Goal: Communication & Community: Answer question/provide support

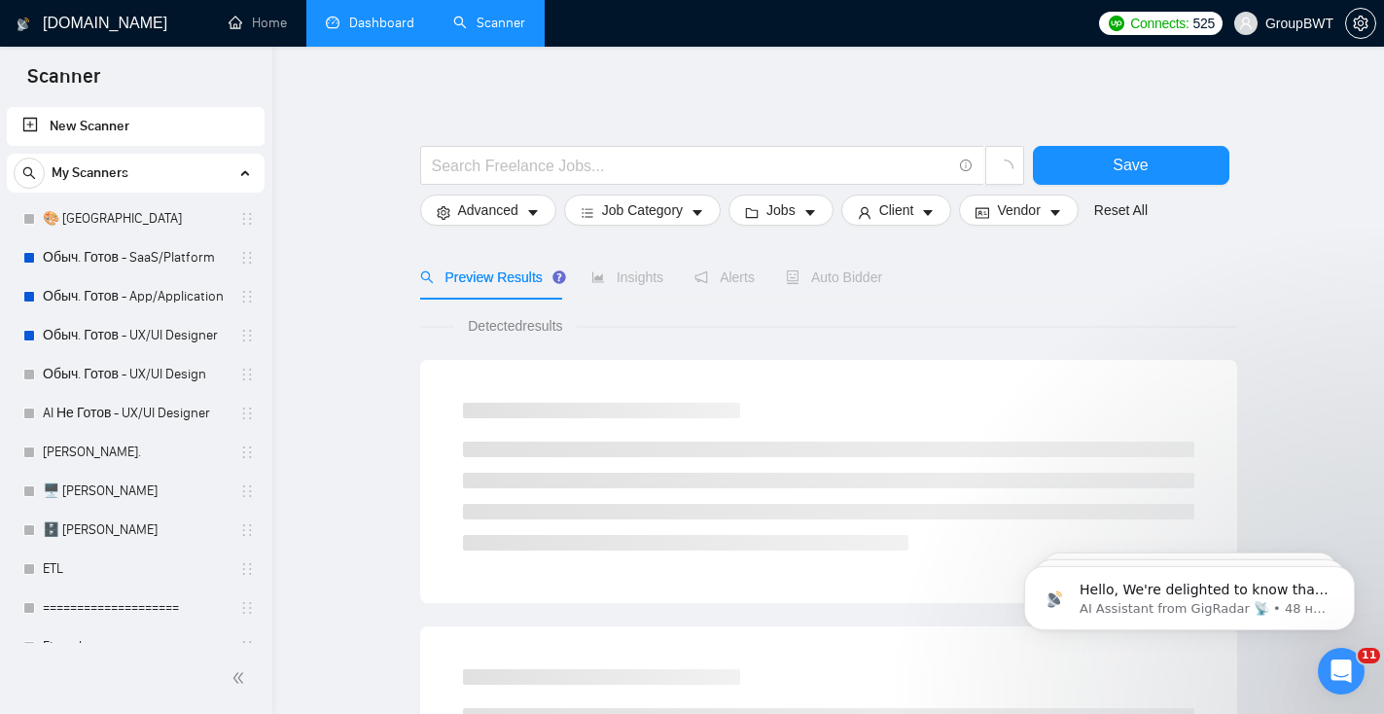
click at [372, 31] on link "Dashboard" at bounding box center [370, 23] width 89 height 17
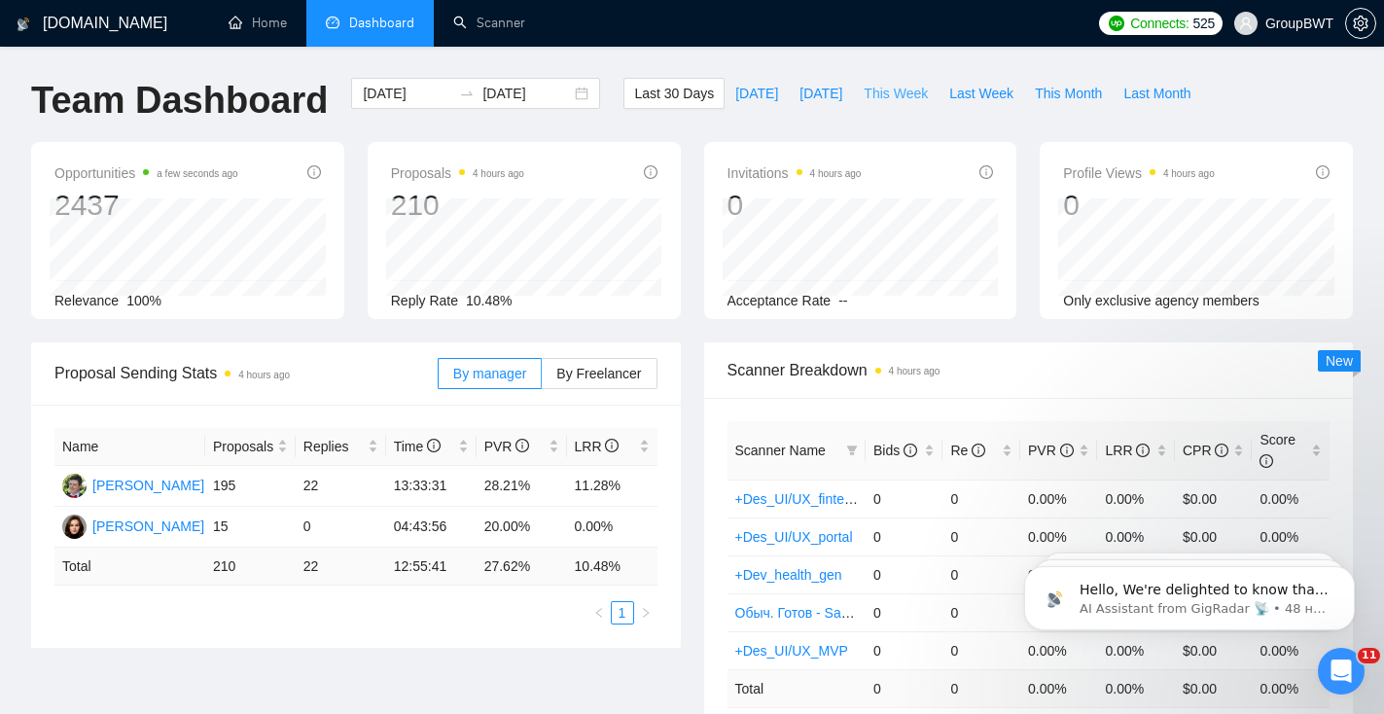
click at [924, 91] on span "This Week" at bounding box center [896, 93] width 64 height 21
type input "[DATE]"
type input "2025-09-07"
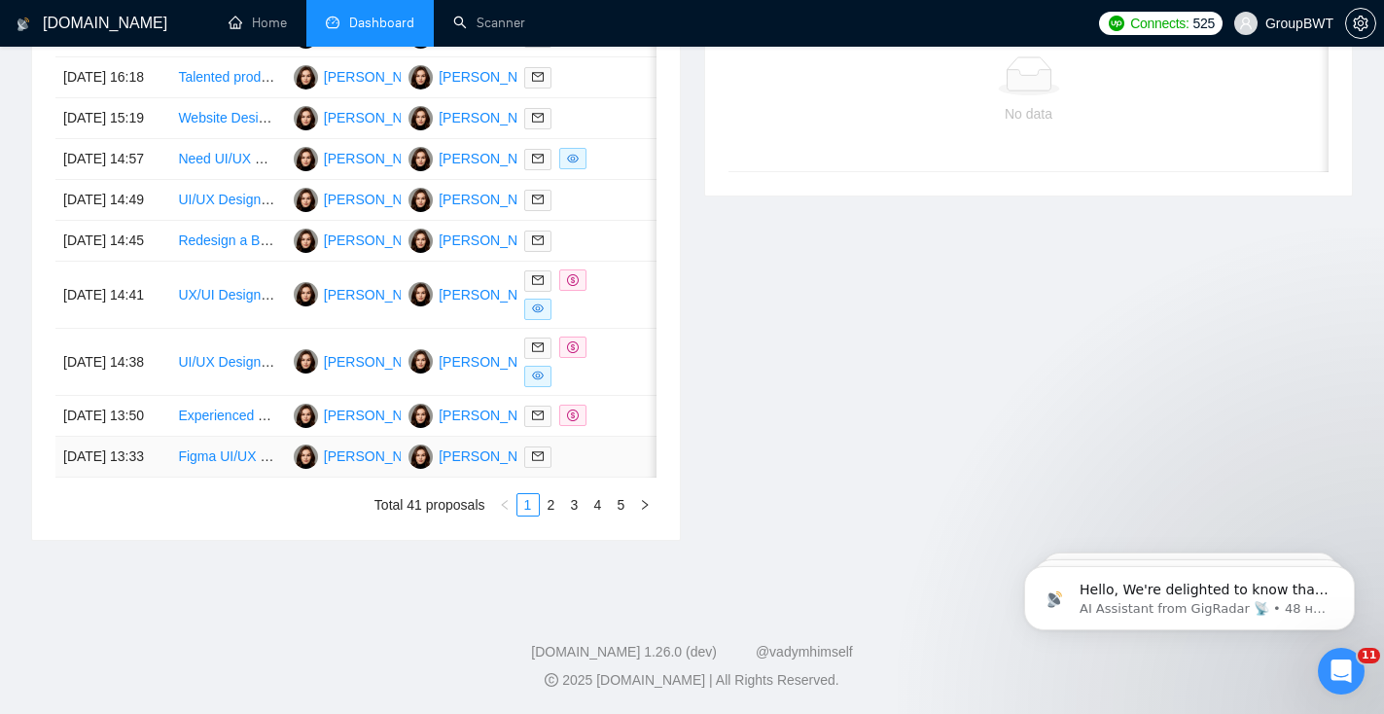
scroll to position [919, 0]
click at [549, 515] on link "2" at bounding box center [551, 504] width 21 height 21
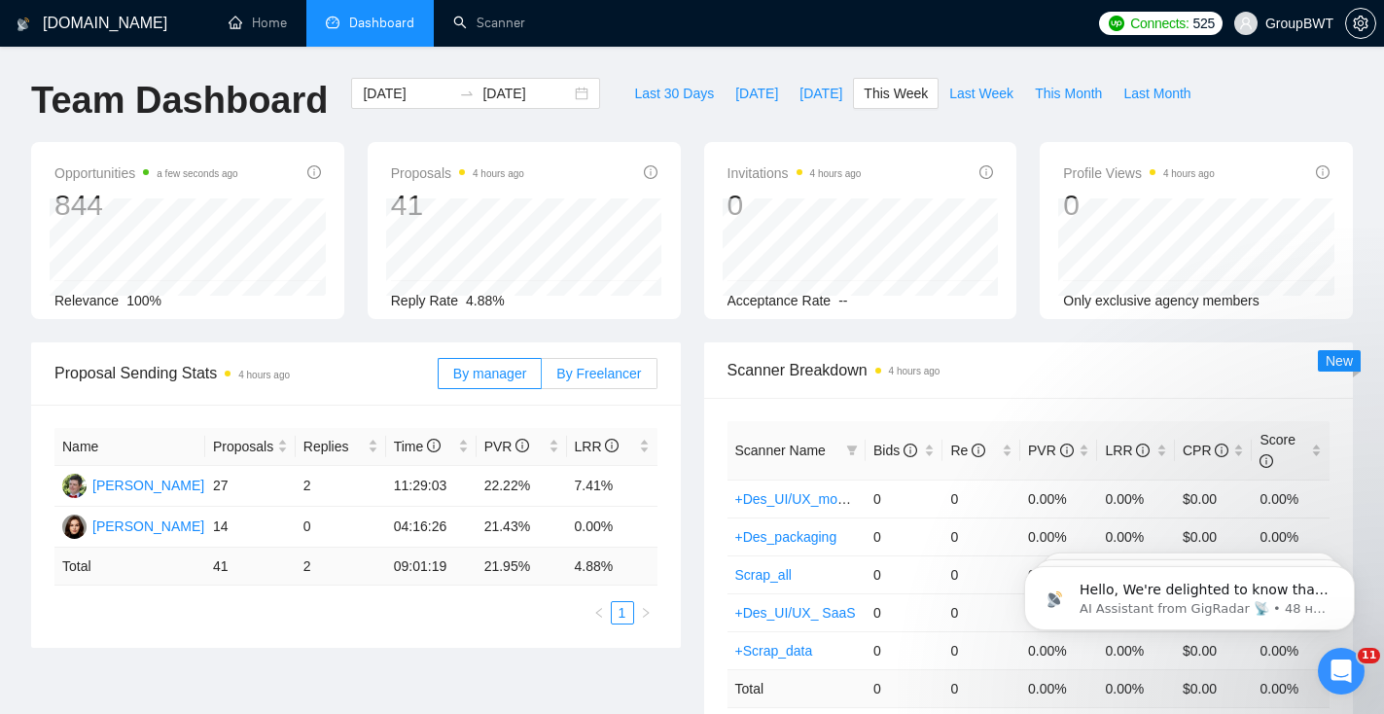
click at [598, 370] on span "By Freelancer" at bounding box center [598, 374] width 85 height 16
click at [542, 378] on input "By Freelancer" at bounding box center [542, 378] width 0 height 0
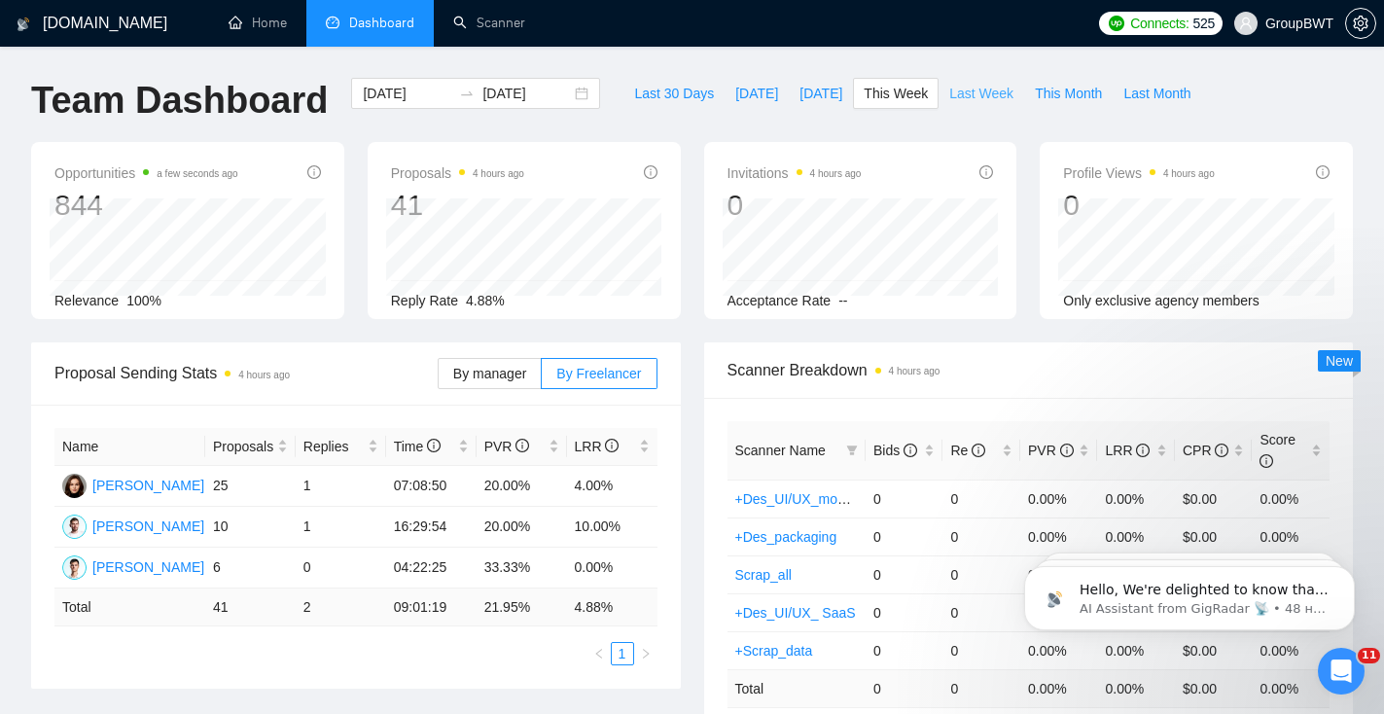
click at [973, 90] on span "Last Week" at bounding box center [981, 93] width 64 height 21
type input "2025-08-25"
type input "2025-08-31"
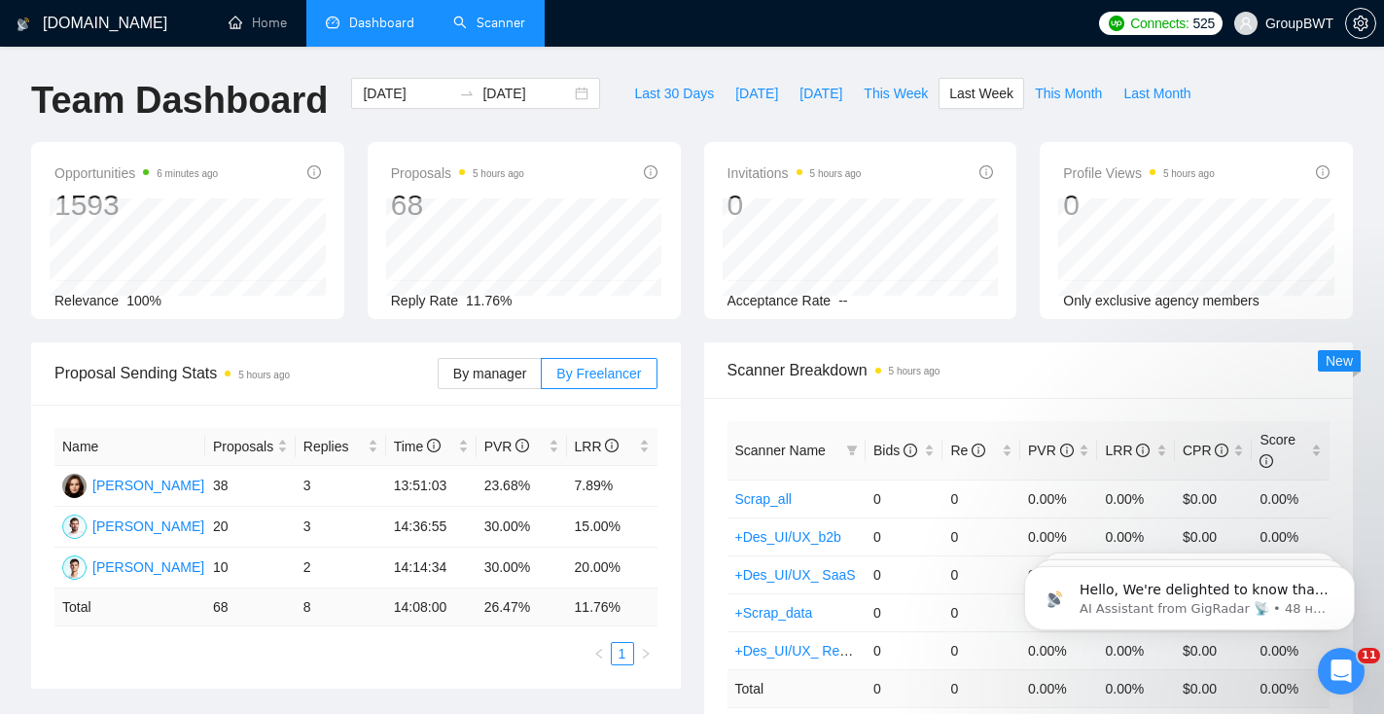
click at [523, 15] on link "Scanner" at bounding box center [489, 23] width 72 height 17
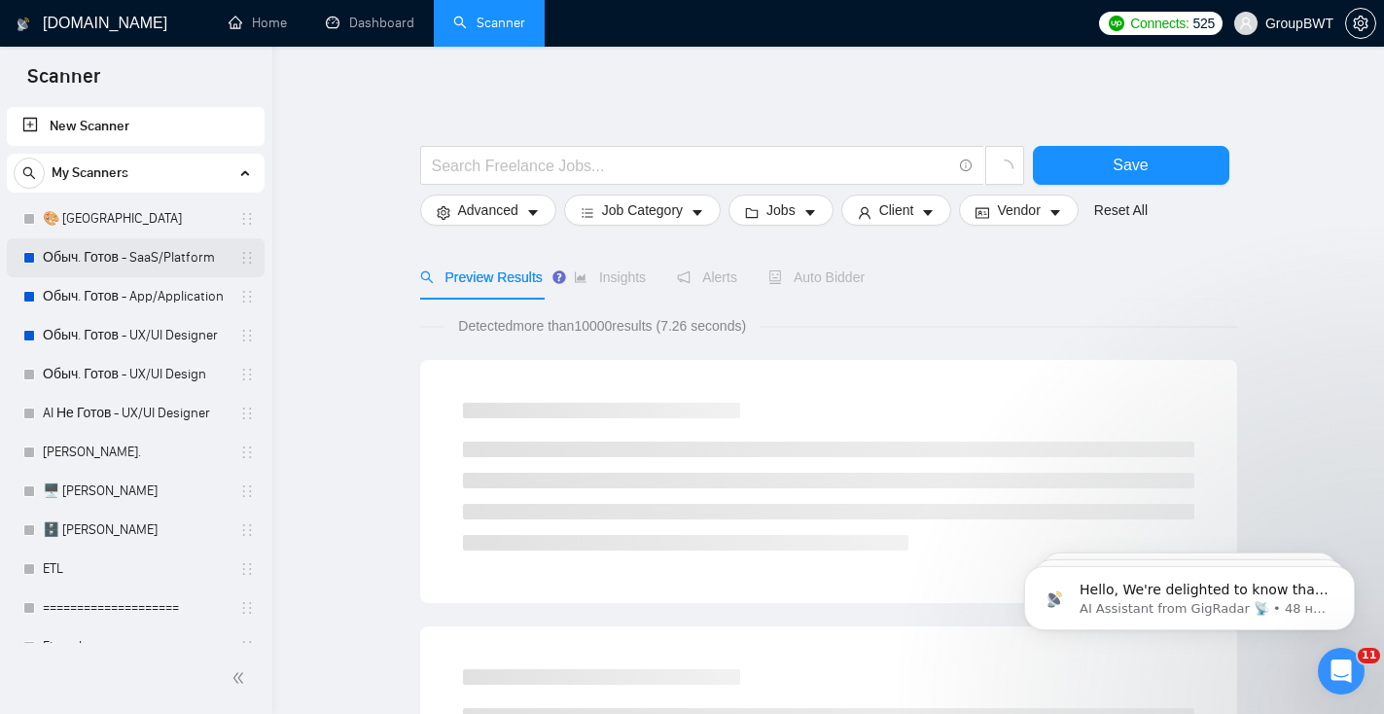
click at [165, 263] on link "Обыч. Готов - SaaS/Platform" at bounding box center [135, 257] width 185 height 39
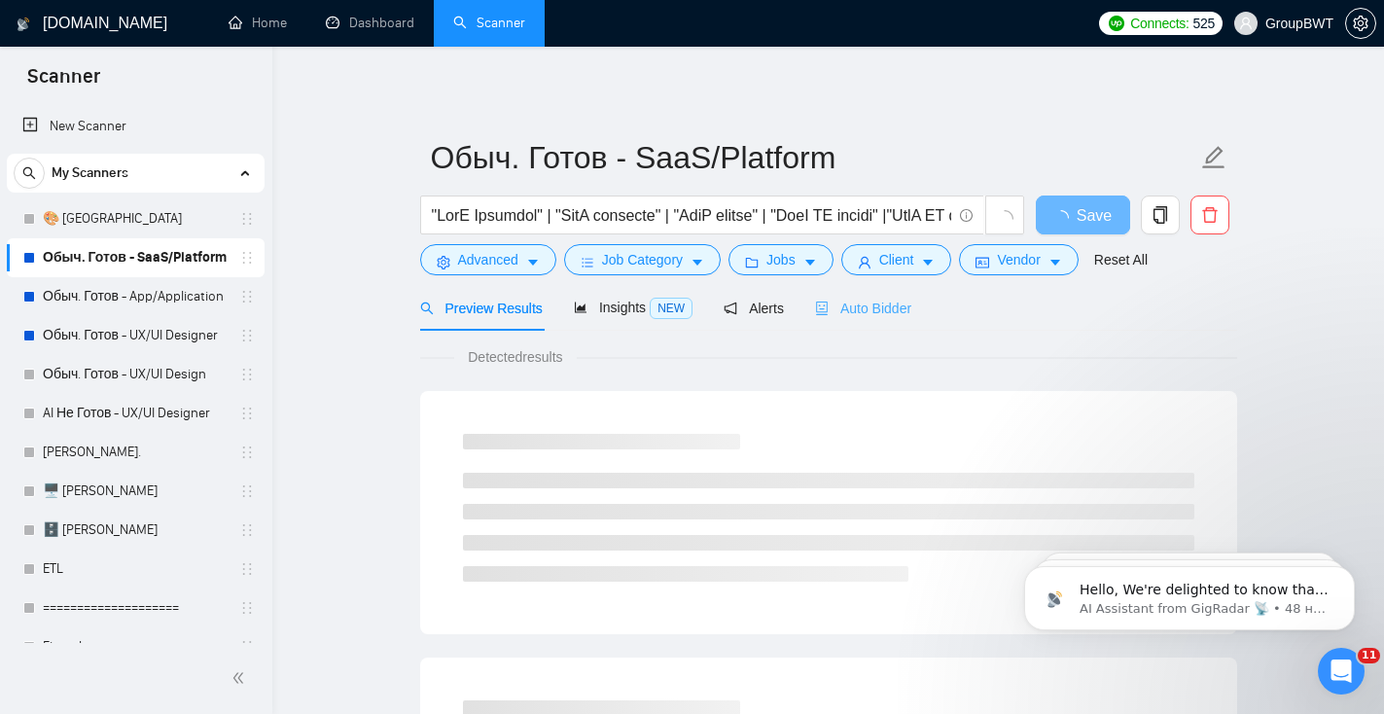
click at [904, 323] on div "Auto Bidder" at bounding box center [863, 308] width 96 height 46
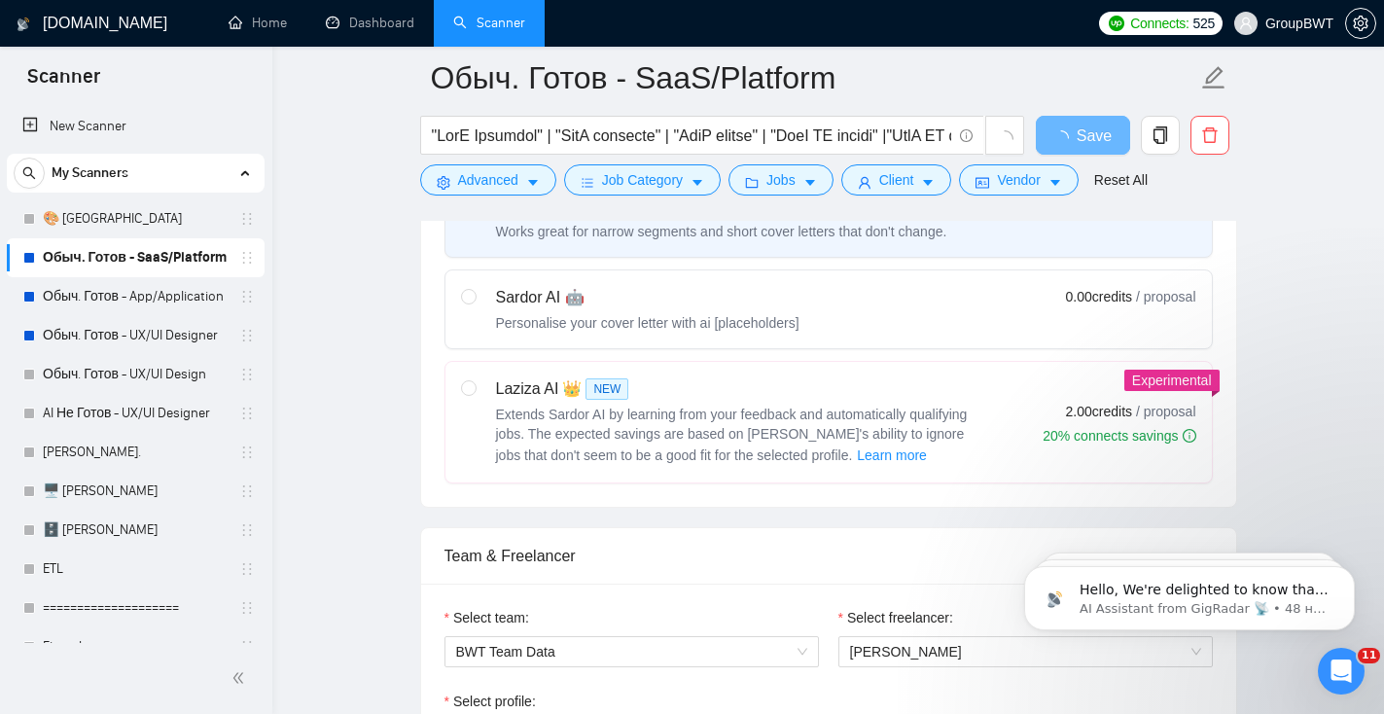
scroll to position [822, 0]
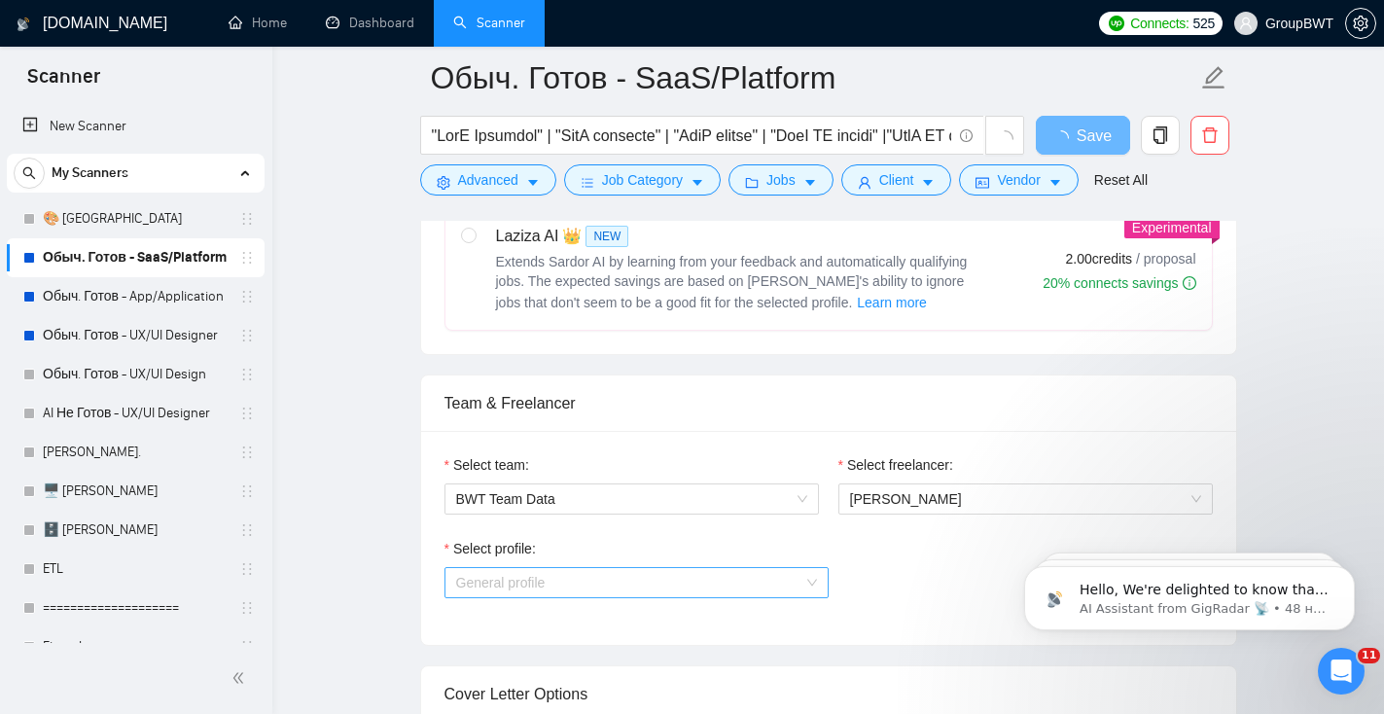
click at [702, 593] on span "General profile" at bounding box center [636, 582] width 361 height 29
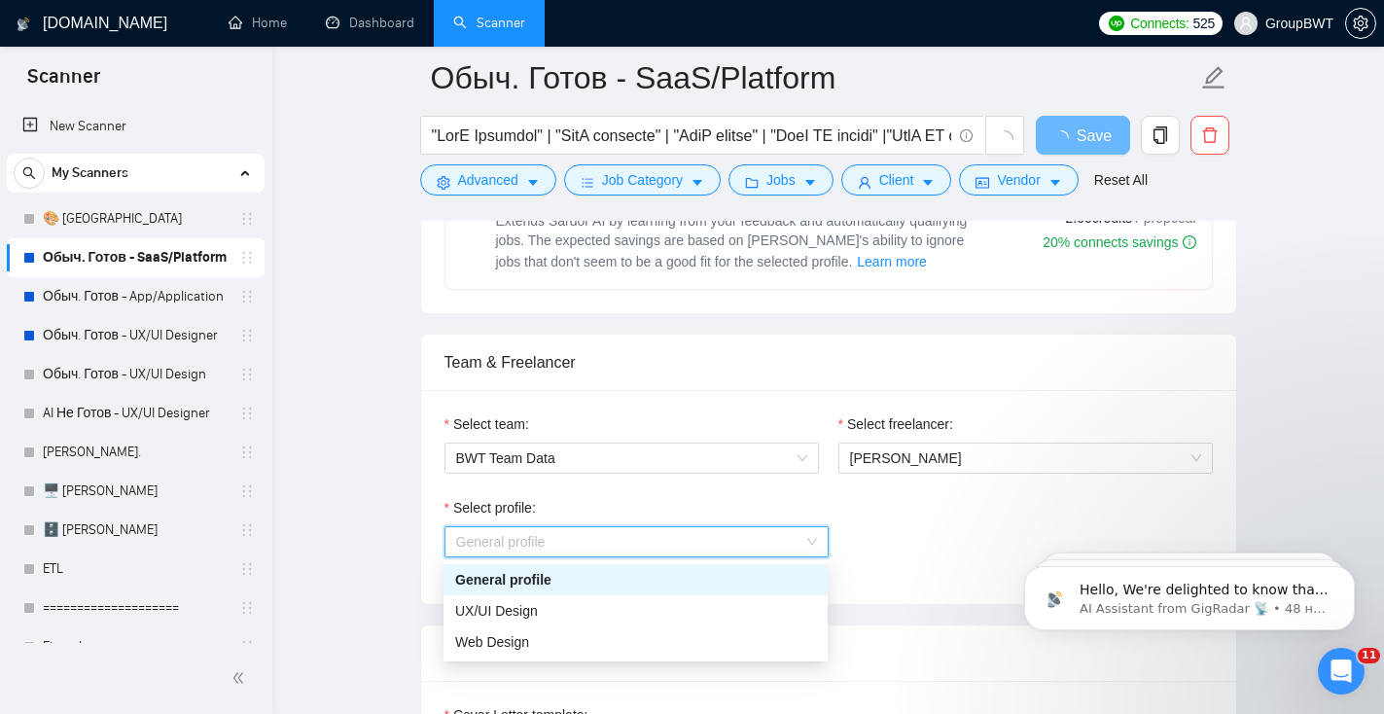
scroll to position [923, 0]
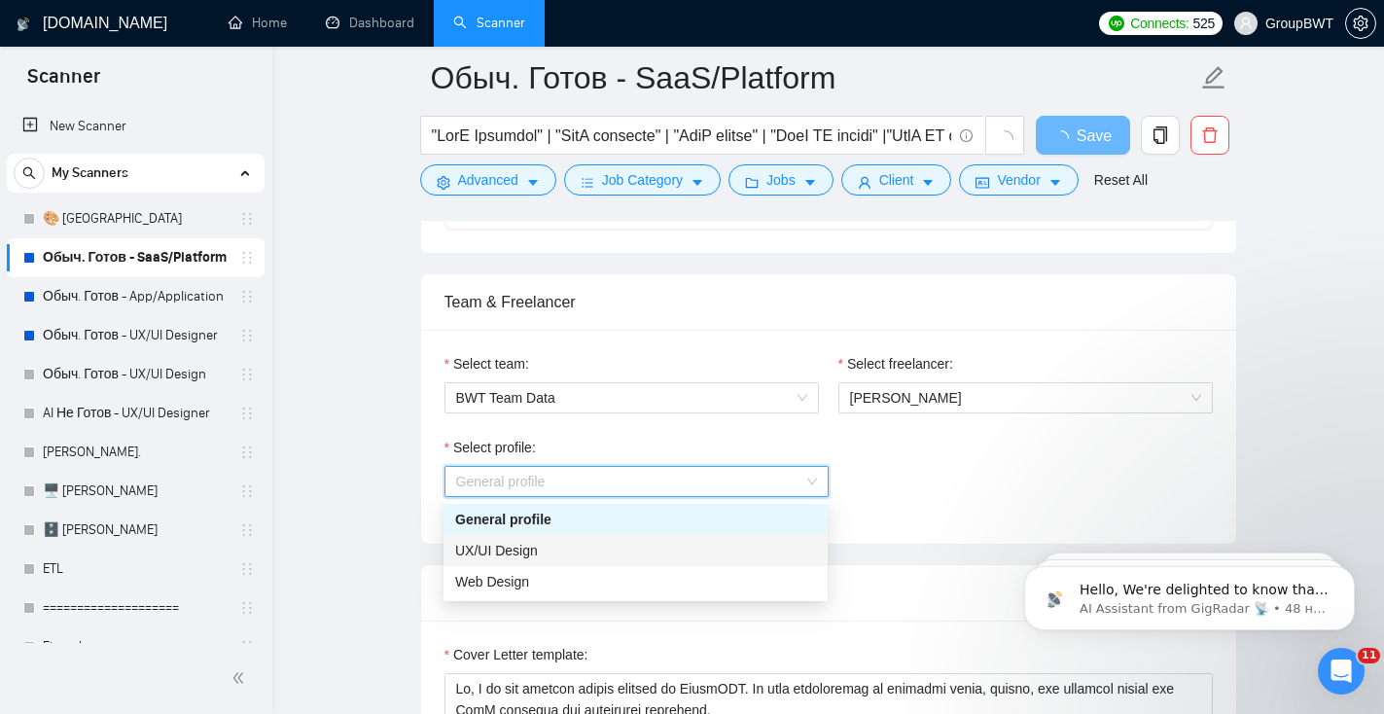
click at [720, 557] on div "UX/UI Design" at bounding box center [635, 550] width 361 height 21
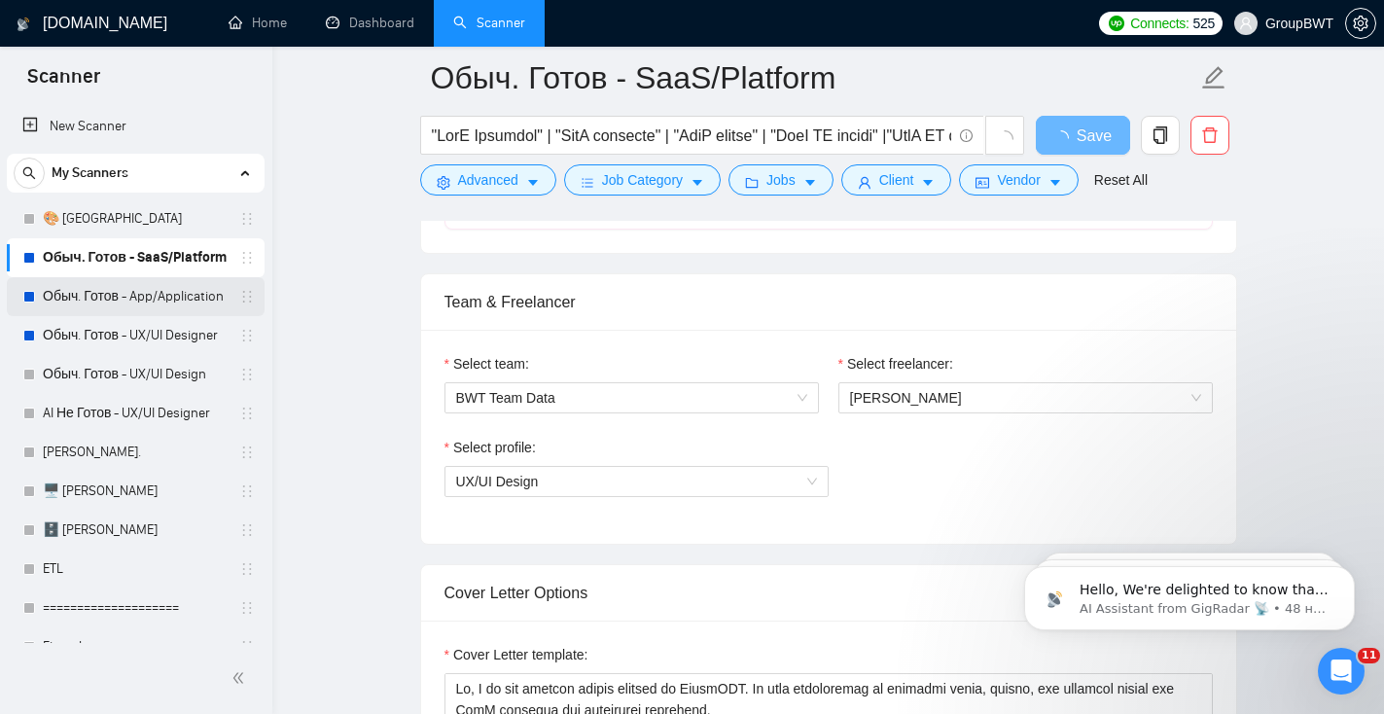
click at [132, 298] on link "Обыч. Готов - App/Application" at bounding box center [135, 296] width 185 height 39
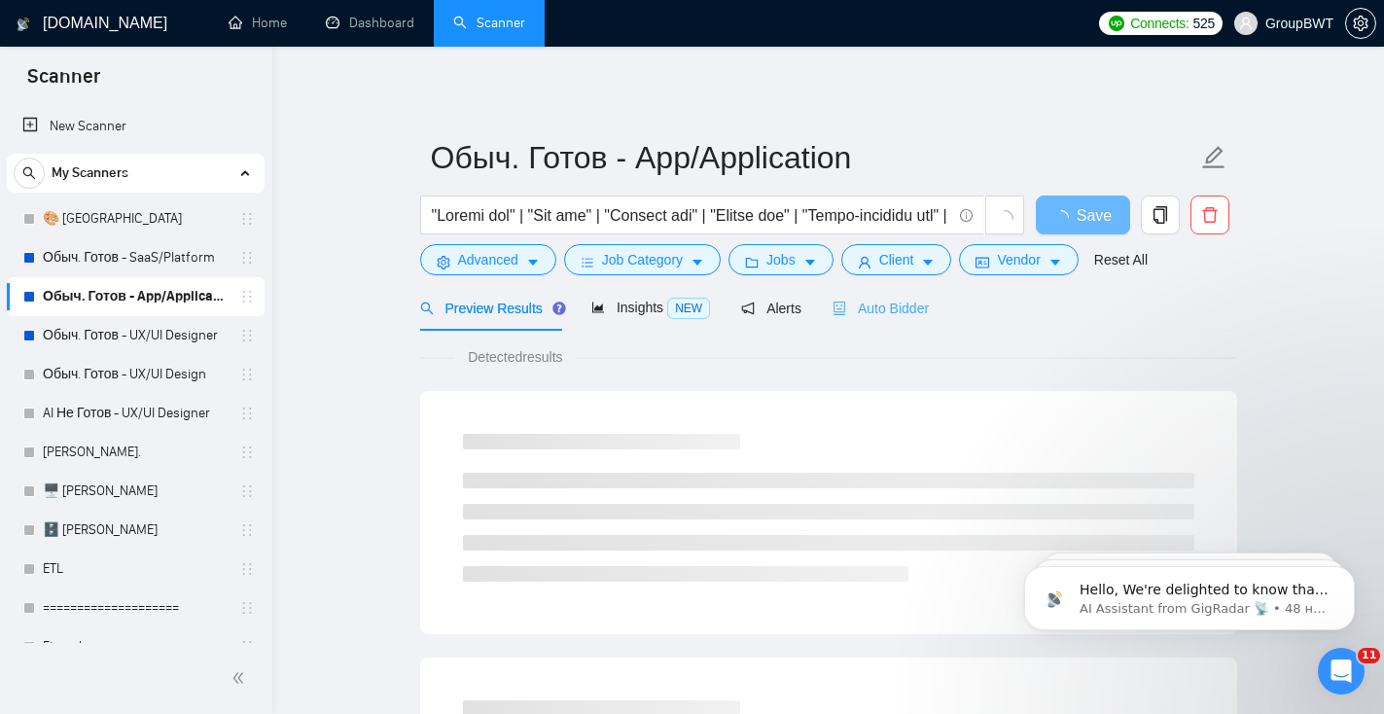
click at [872, 319] on div "Auto Bidder" at bounding box center [881, 308] width 96 height 46
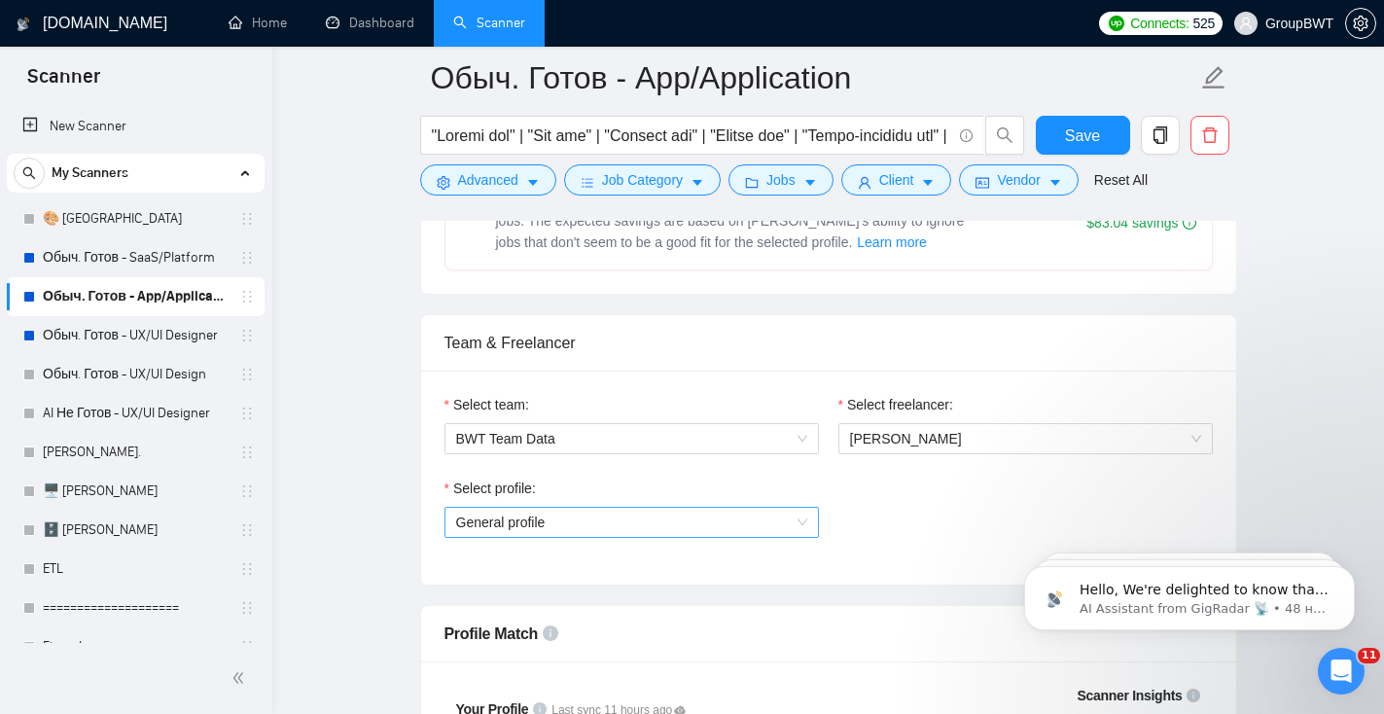
scroll to position [925, 0]
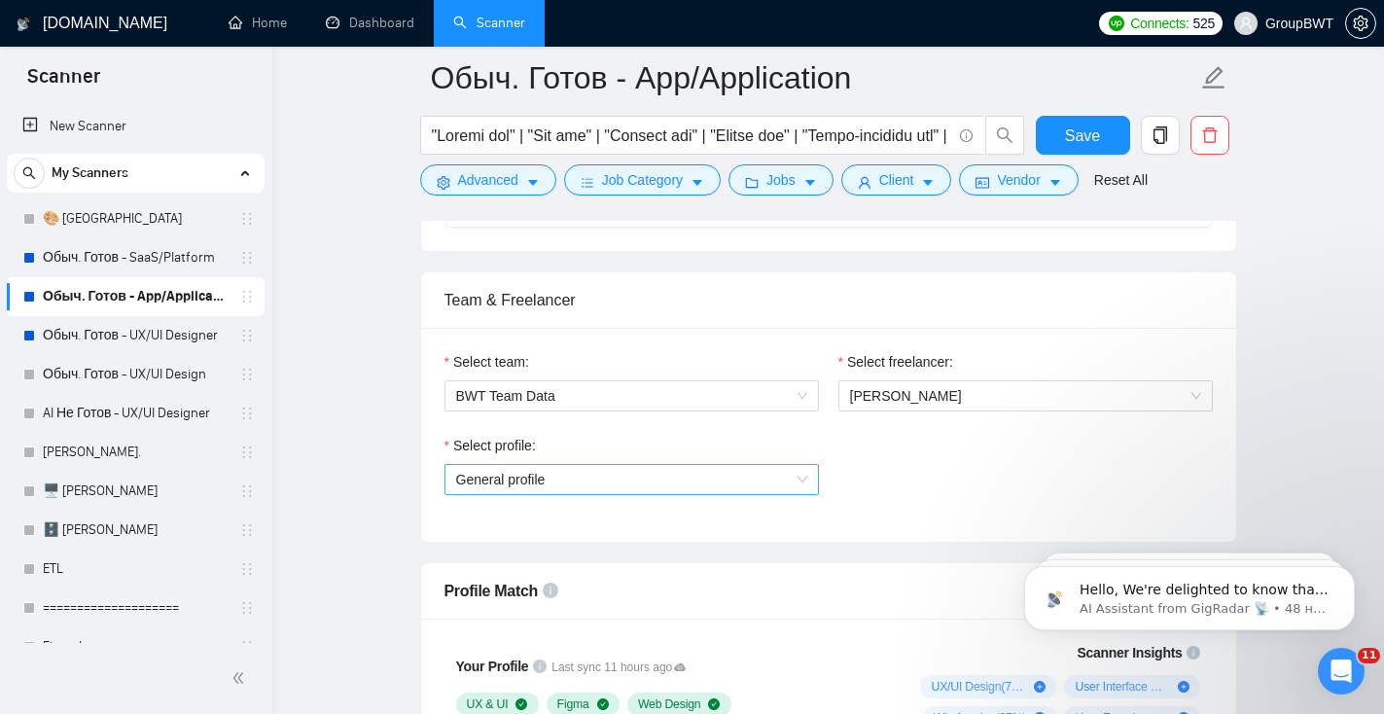
click at [728, 480] on span "General profile" at bounding box center [631, 479] width 351 height 29
click at [899, 400] on span "[PERSON_NAME]" at bounding box center [906, 396] width 112 height 16
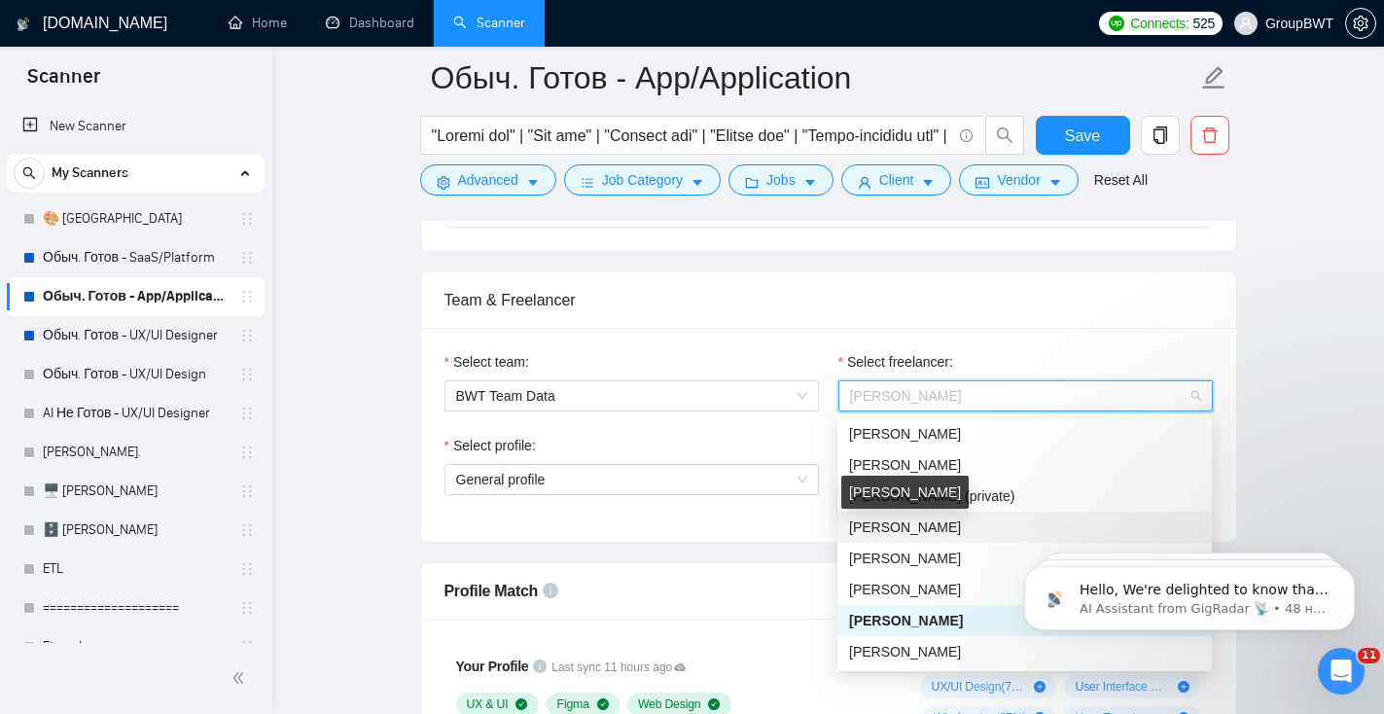
click at [902, 531] on span "Mark Koltsov" at bounding box center [905, 527] width 112 height 16
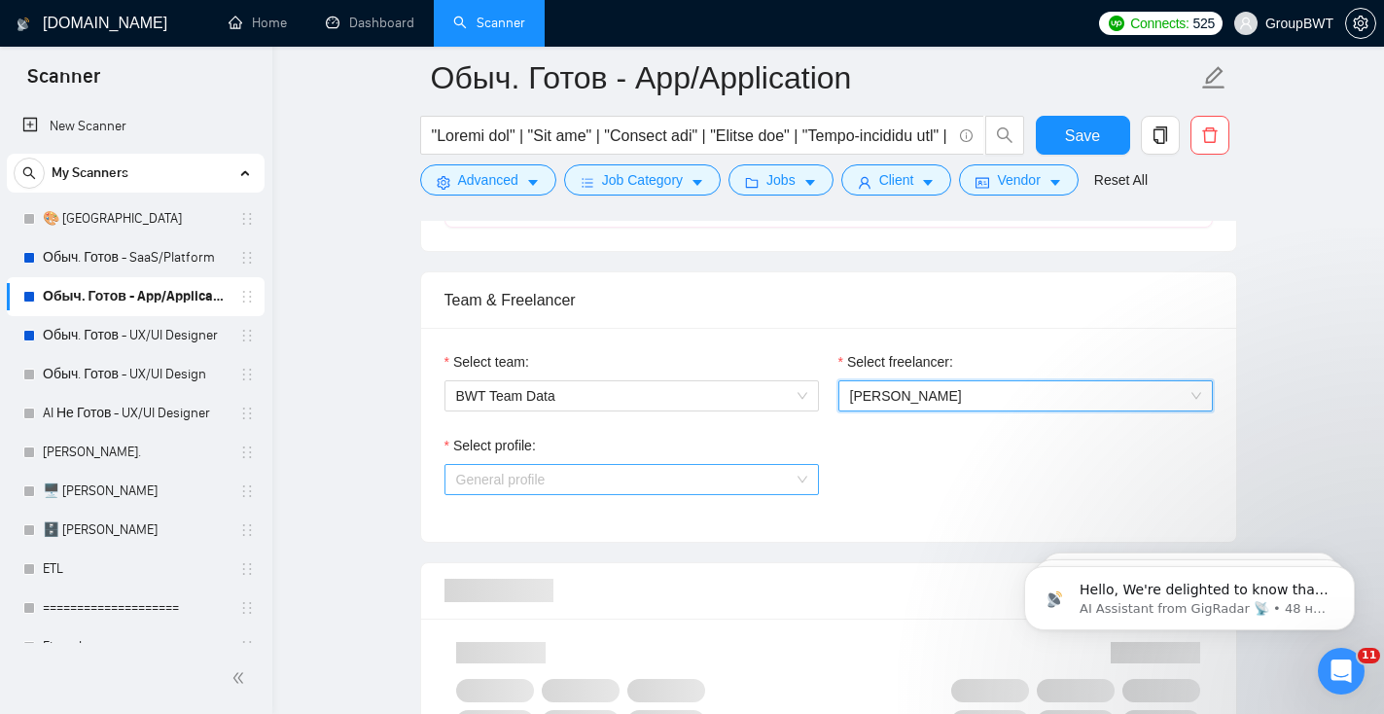
click at [719, 481] on span "General profile" at bounding box center [631, 479] width 351 height 29
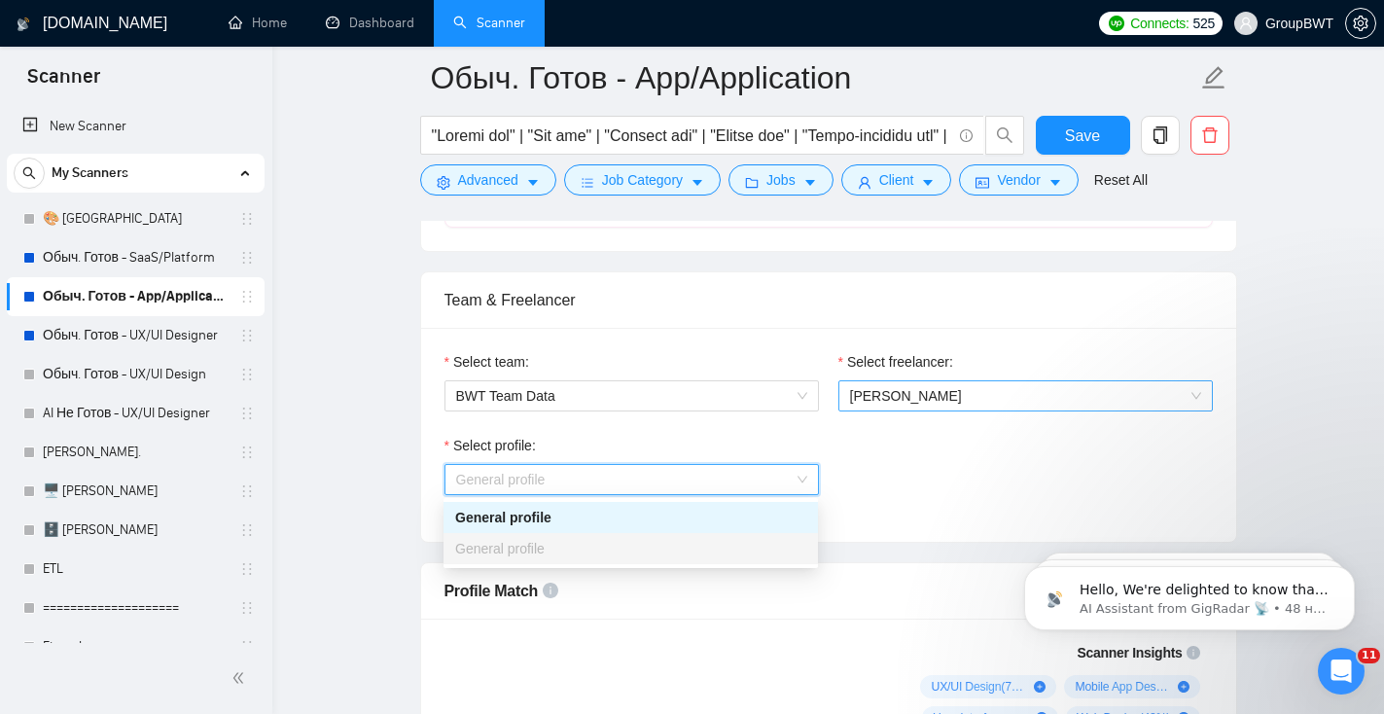
click at [891, 400] on span "Mark Koltsov" at bounding box center [906, 396] width 112 height 16
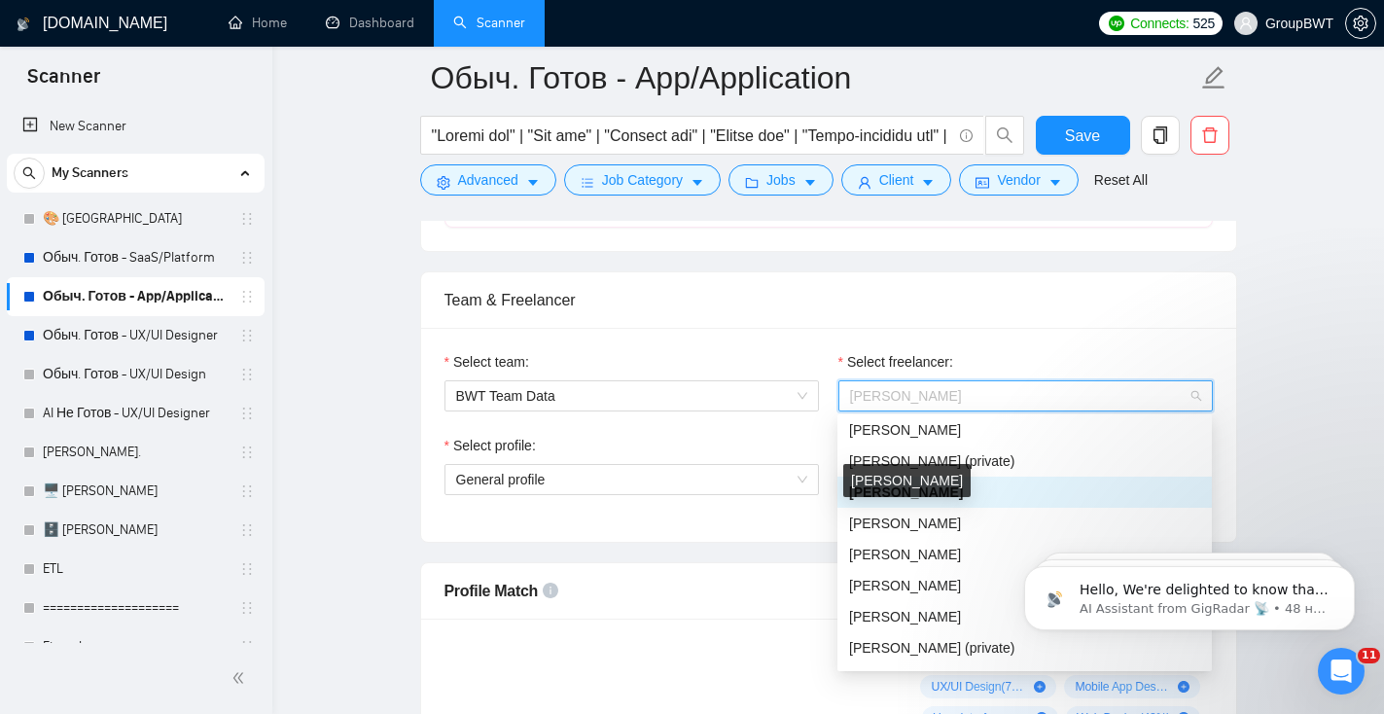
scroll to position [35, 0]
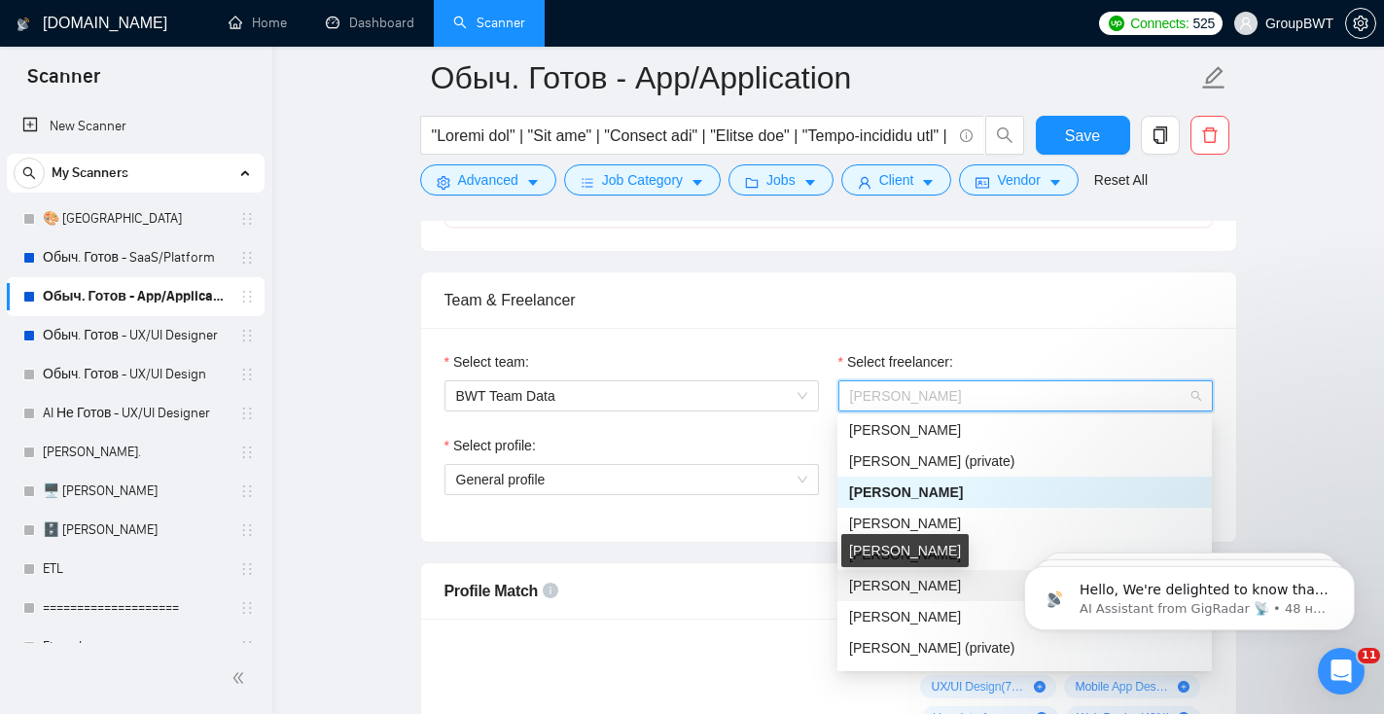
click at [893, 591] on span "[PERSON_NAME]" at bounding box center [905, 586] width 112 height 16
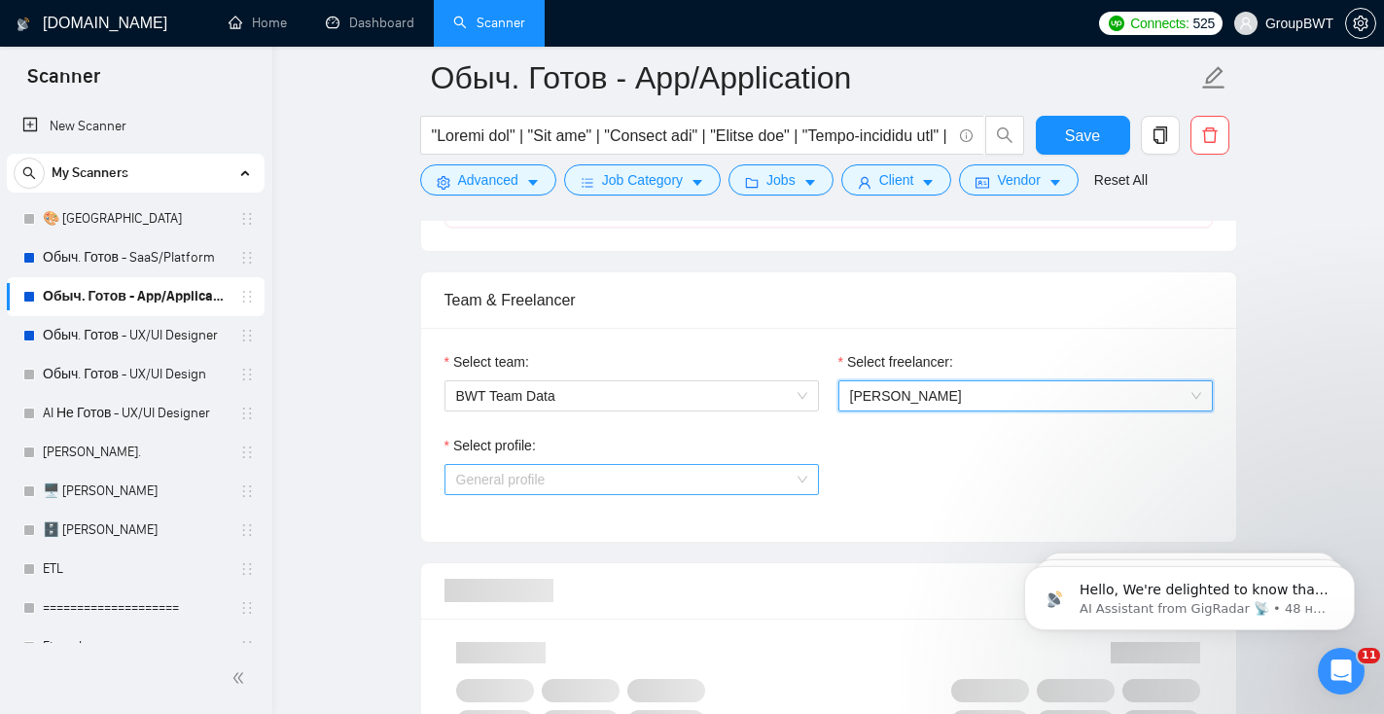
click at [739, 479] on span "General profile" at bounding box center [631, 479] width 351 height 29
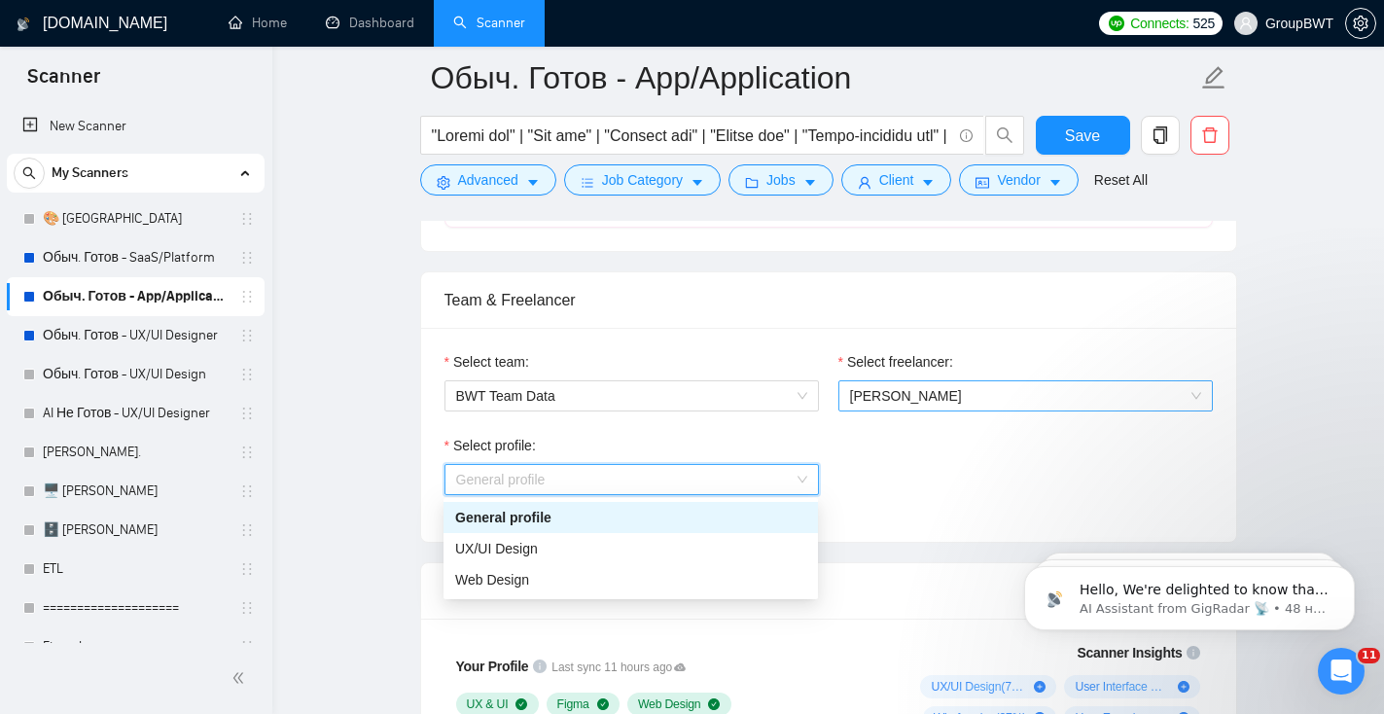
click at [905, 383] on span "[PERSON_NAME]" at bounding box center [1025, 395] width 351 height 29
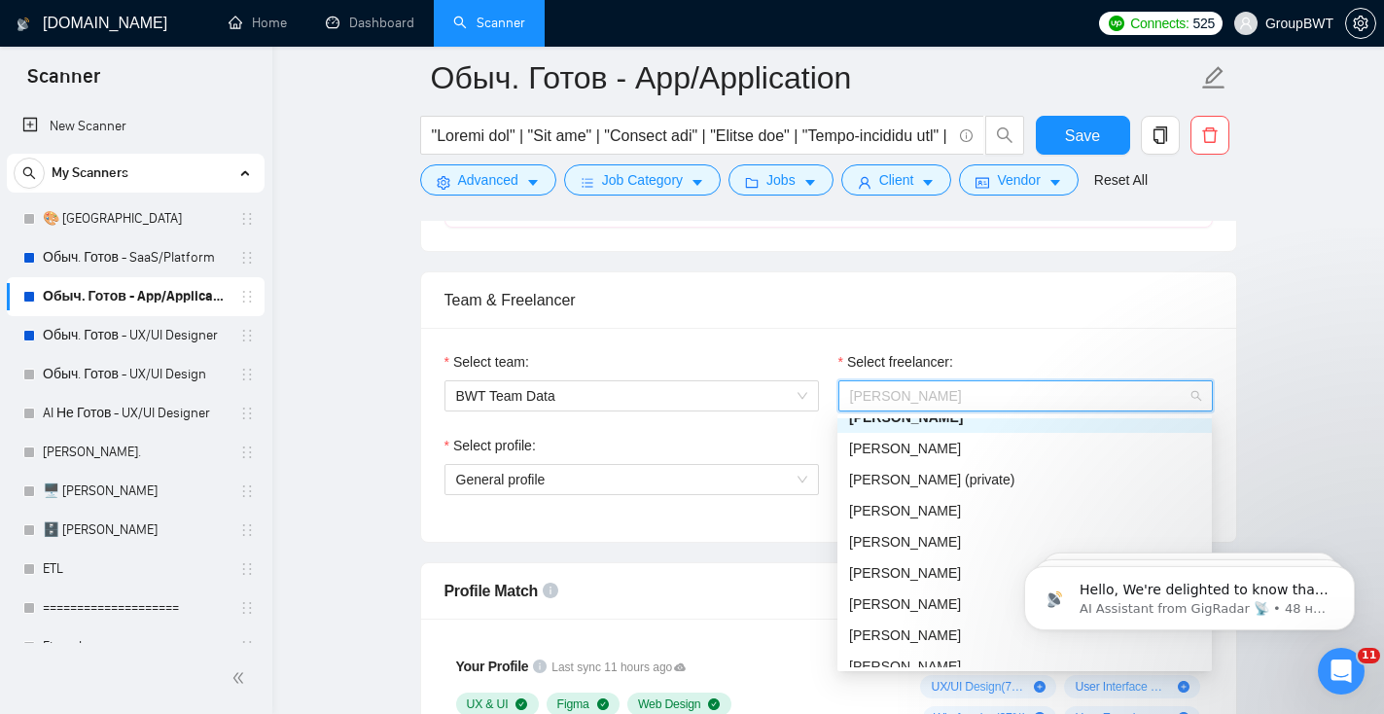
scroll to position [213, 0]
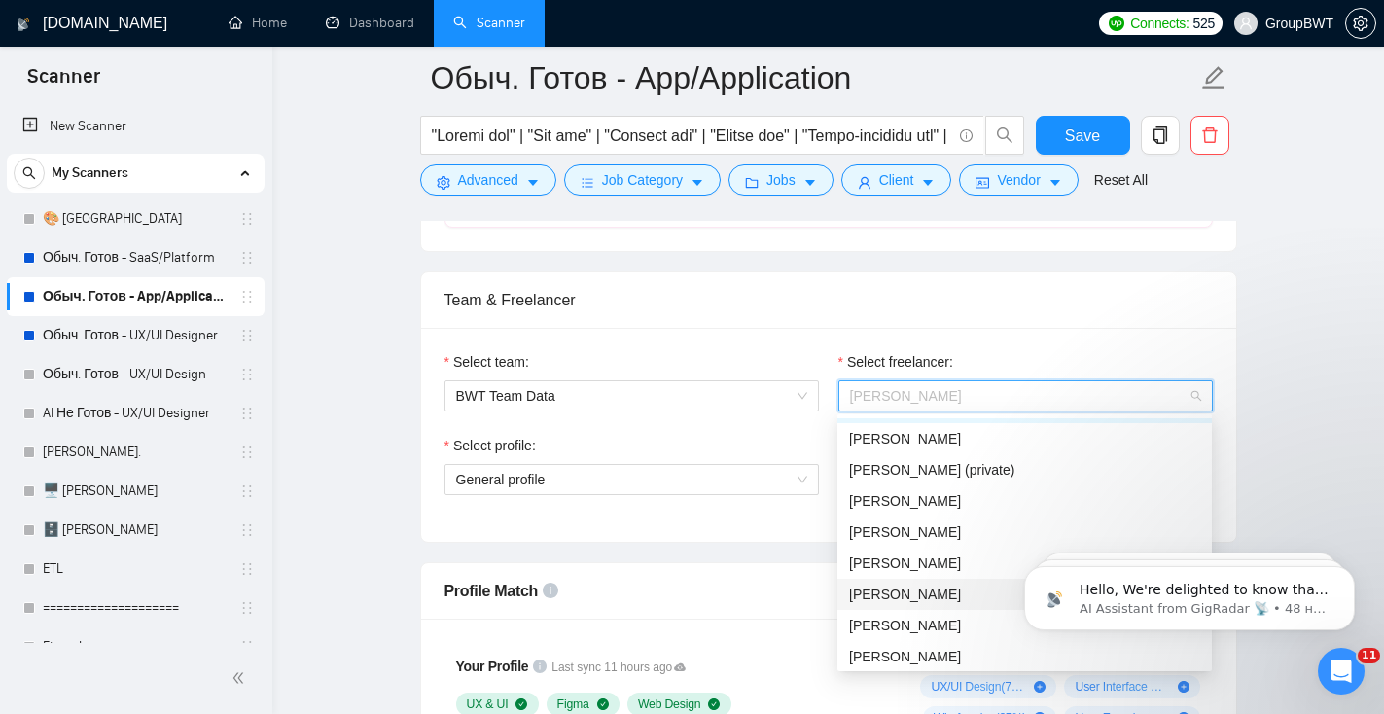
click at [897, 594] on span "Aleksey Yudin" at bounding box center [905, 594] width 112 height 16
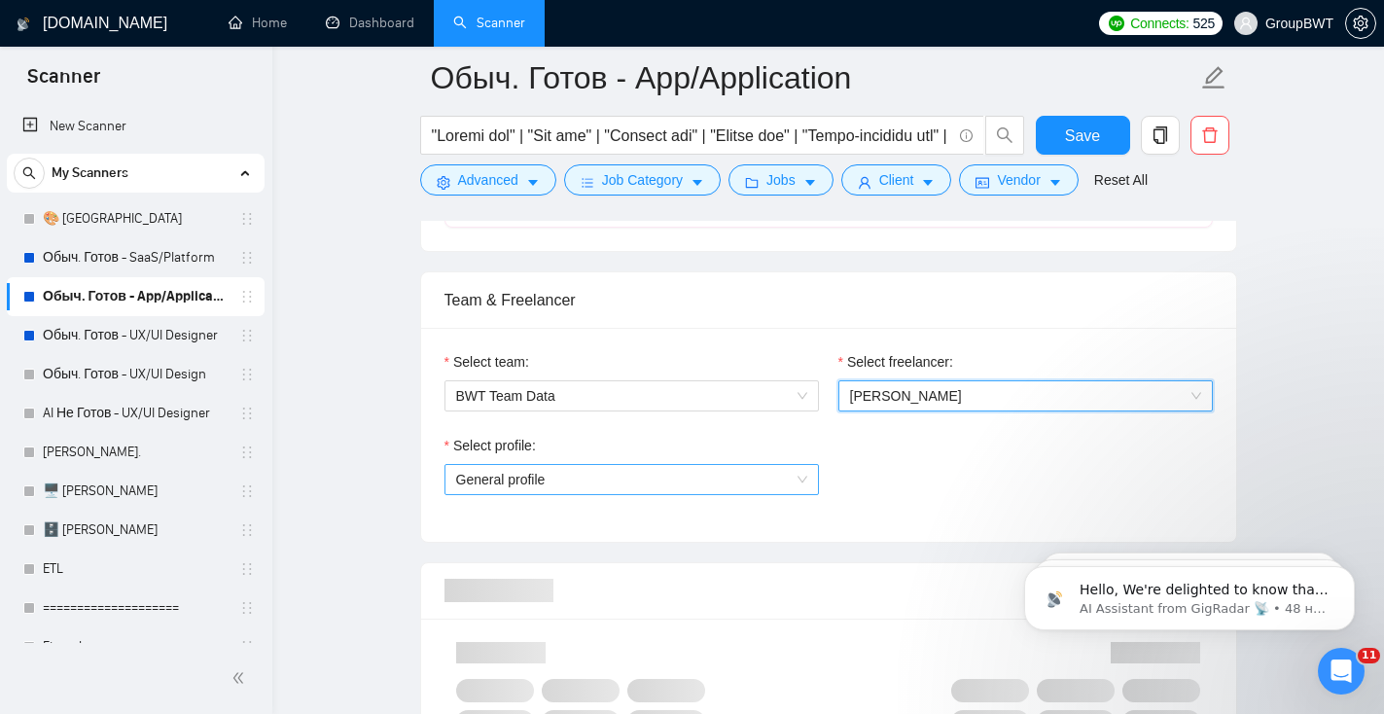
click at [701, 481] on span "General profile" at bounding box center [631, 479] width 351 height 29
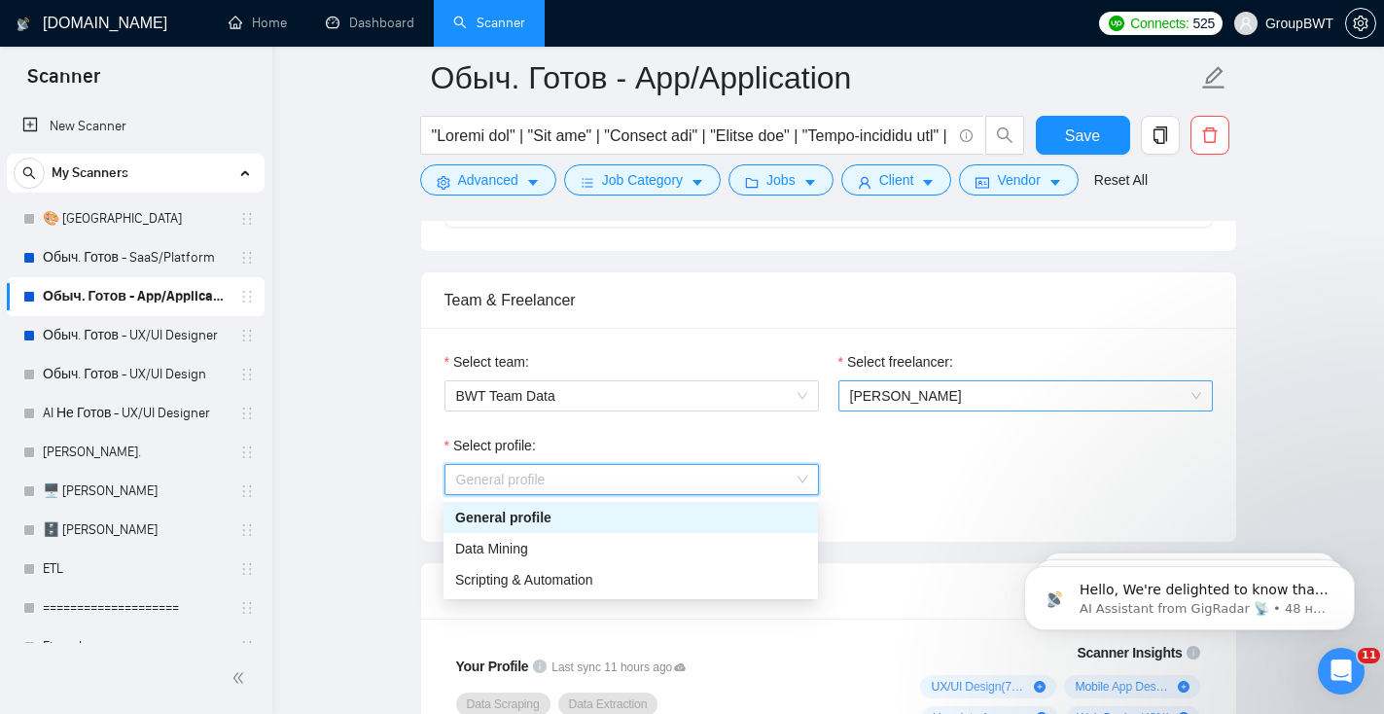
click at [941, 390] on span "Aleksey Yudin" at bounding box center [1025, 395] width 351 height 29
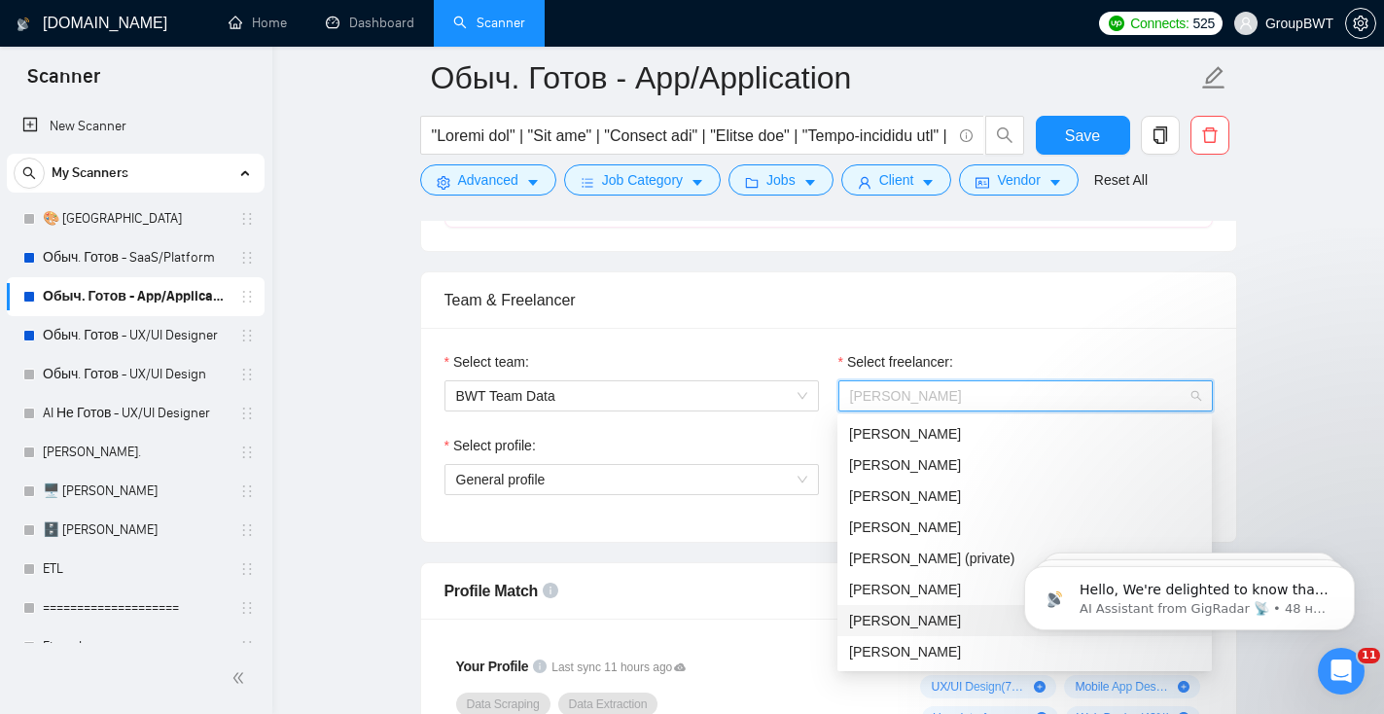
scroll to position [124, 0]
click at [906, 490] on span "[PERSON_NAME]" at bounding box center [905, 497] width 112 height 16
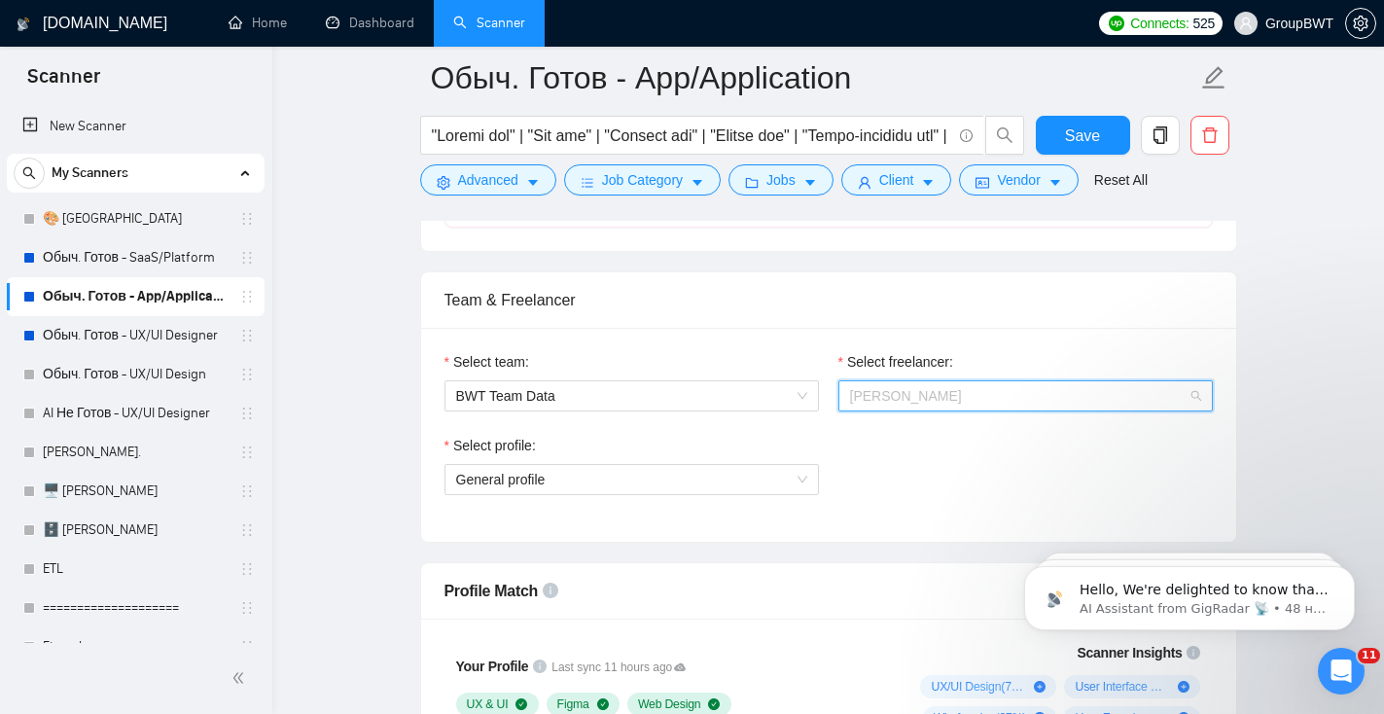
click at [905, 397] on span "[PERSON_NAME]" at bounding box center [906, 396] width 112 height 16
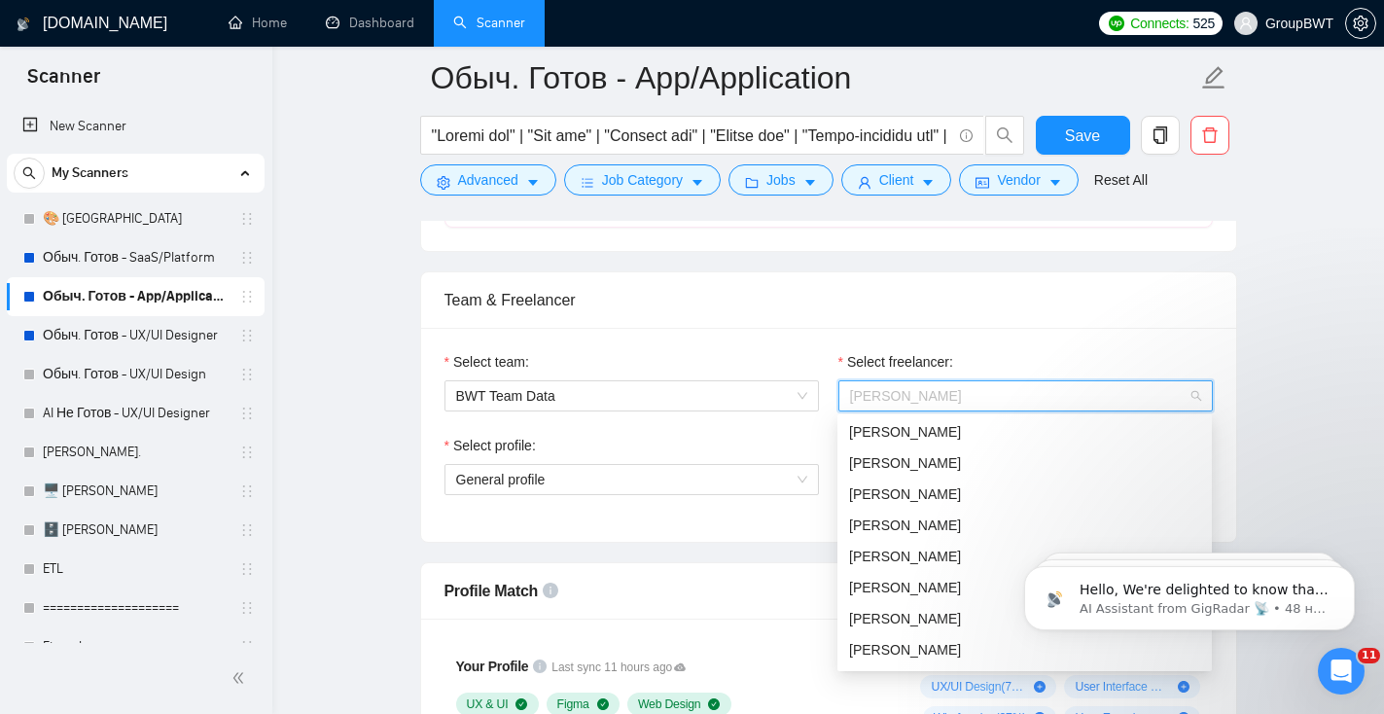
scroll to position [284, 0]
click at [881, 564] on div "Dmitriy Naumenko" at bounding box center [1024, 554] width 351 height 21
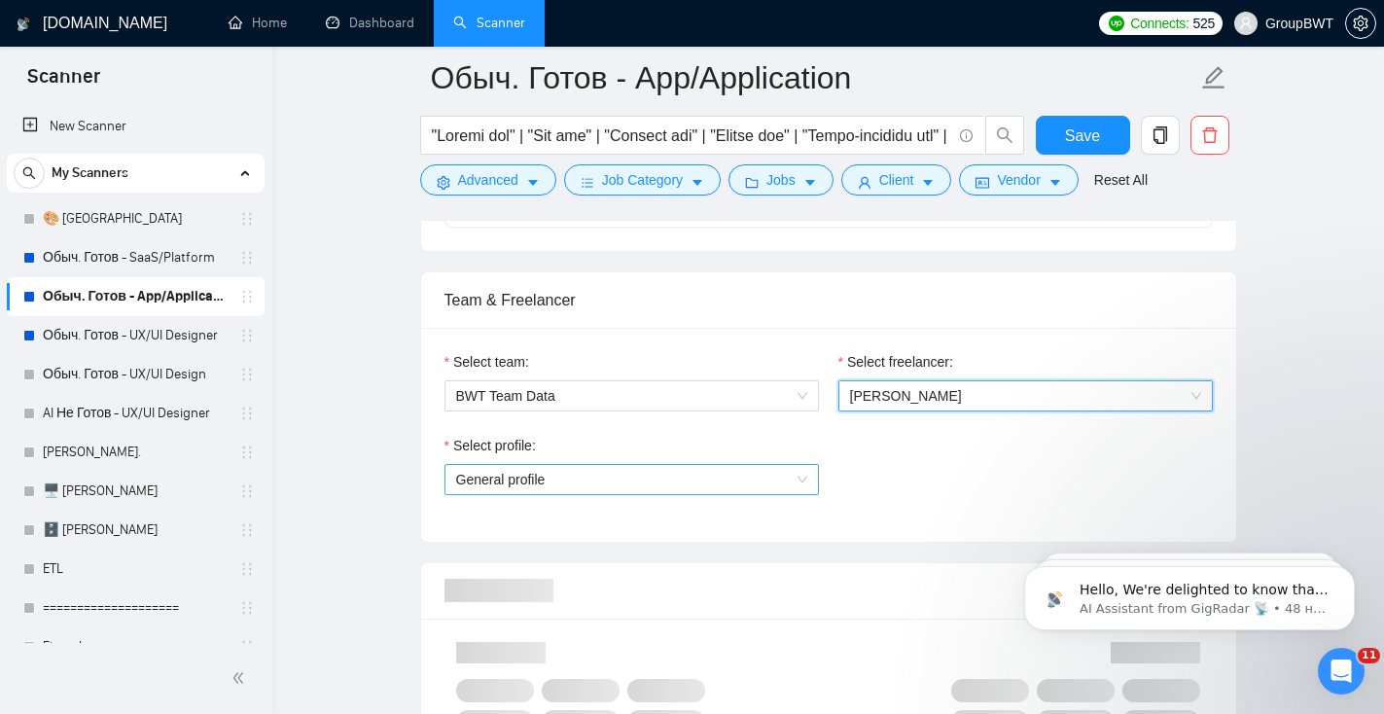
click at [764, 480] on span "General profile" at bounding box center [631, 479] width 351 height 29
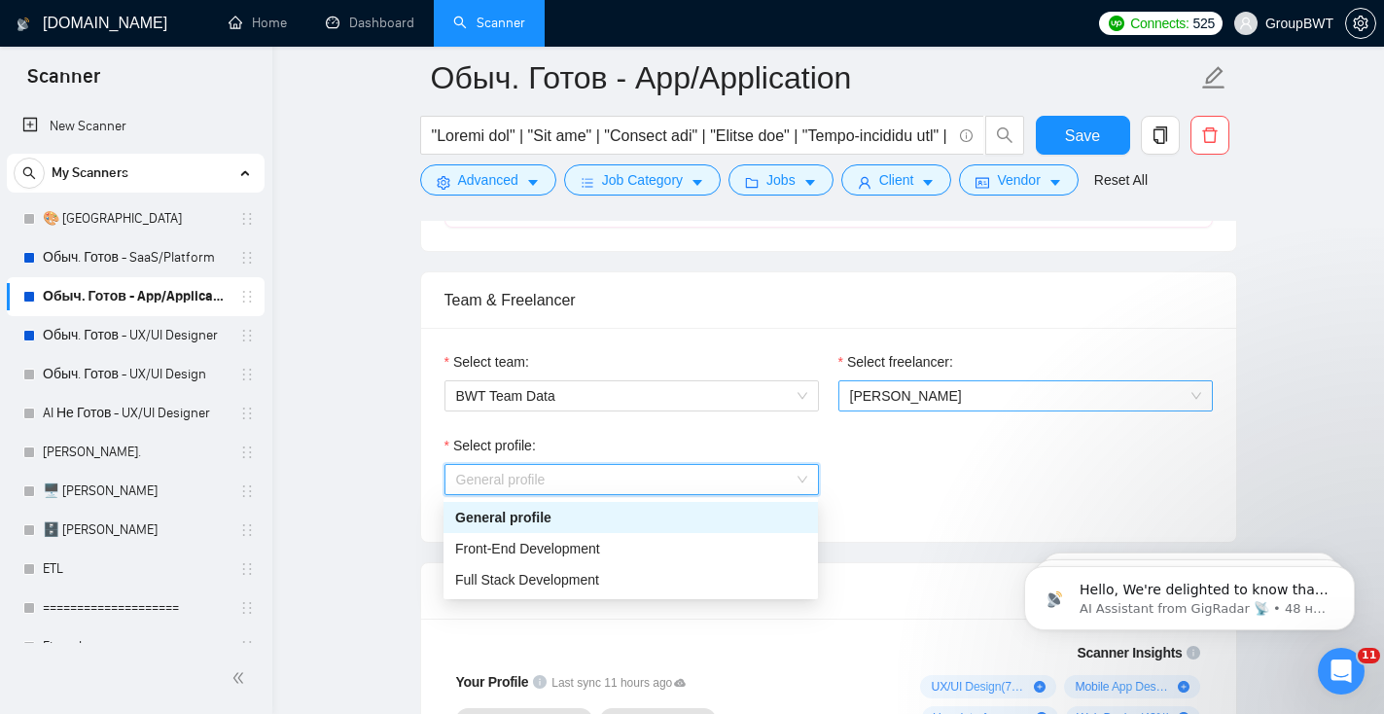
click at [943, 389] on span "Dmitriy Naumenko" at bounding box center [906, 396] width 112 height 16
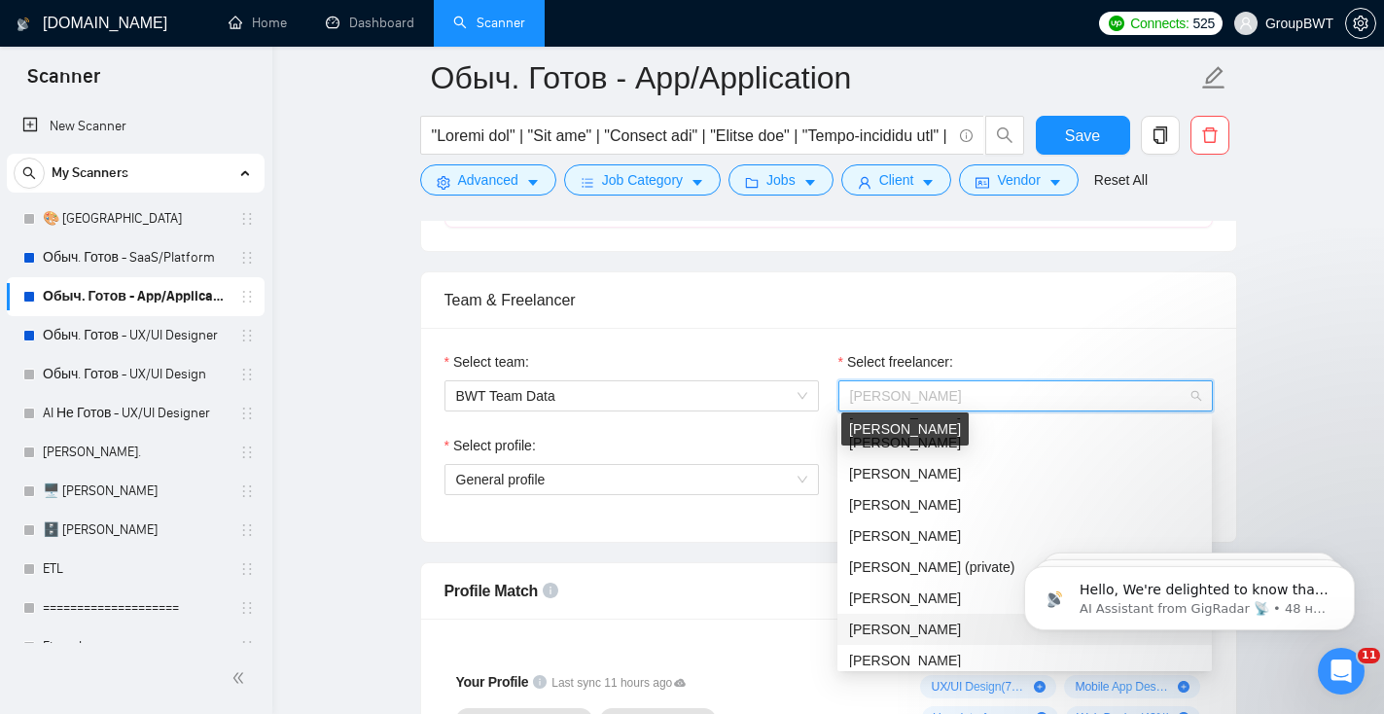
scroll to position [114, 0]
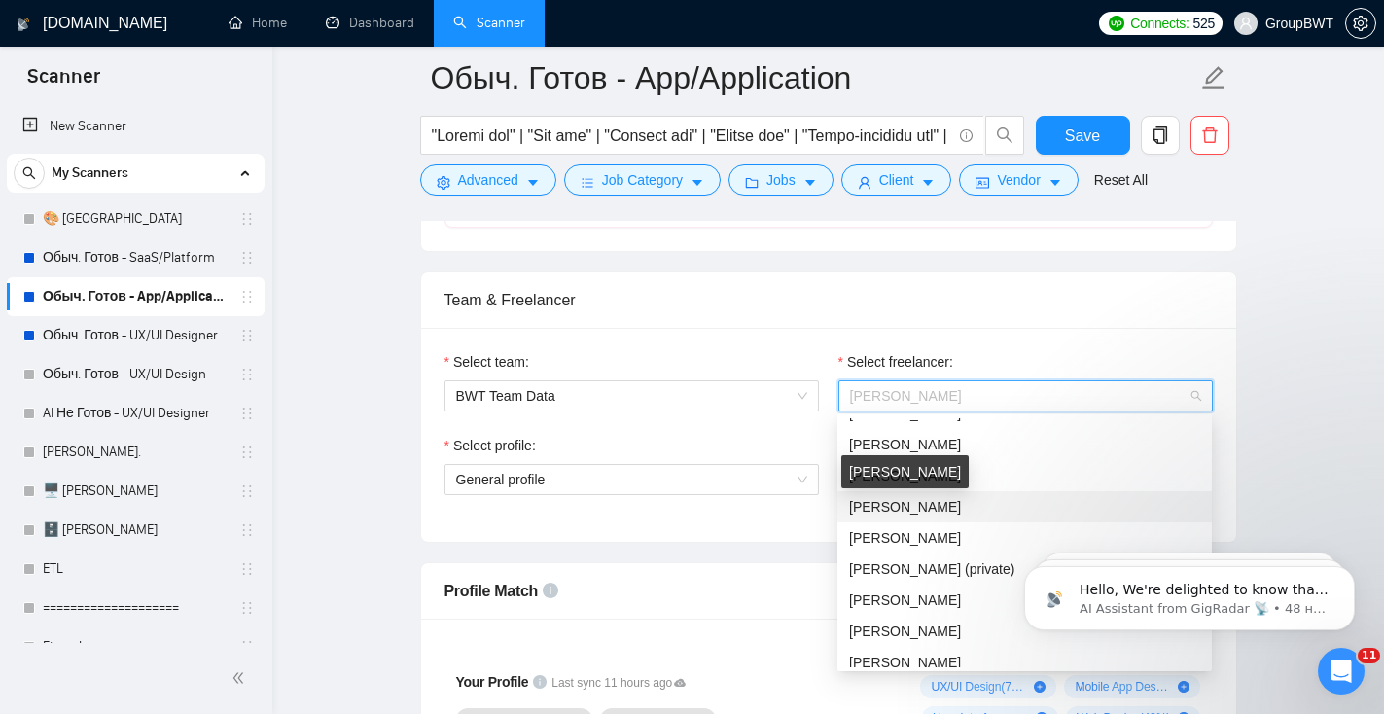
click at [907, 508] on span "[PERSON_NAME]" at bounding box center [905, 507] width 112 height 16
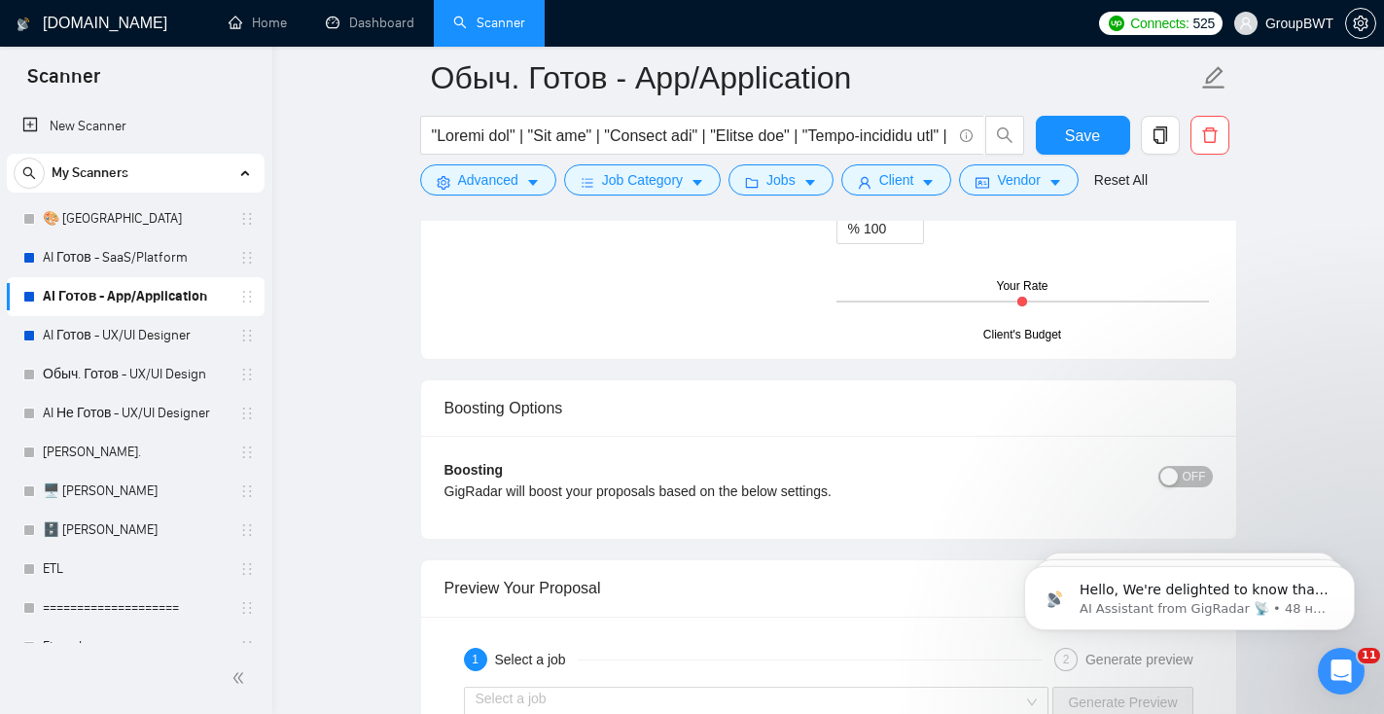
scroll to position [3363, 0]
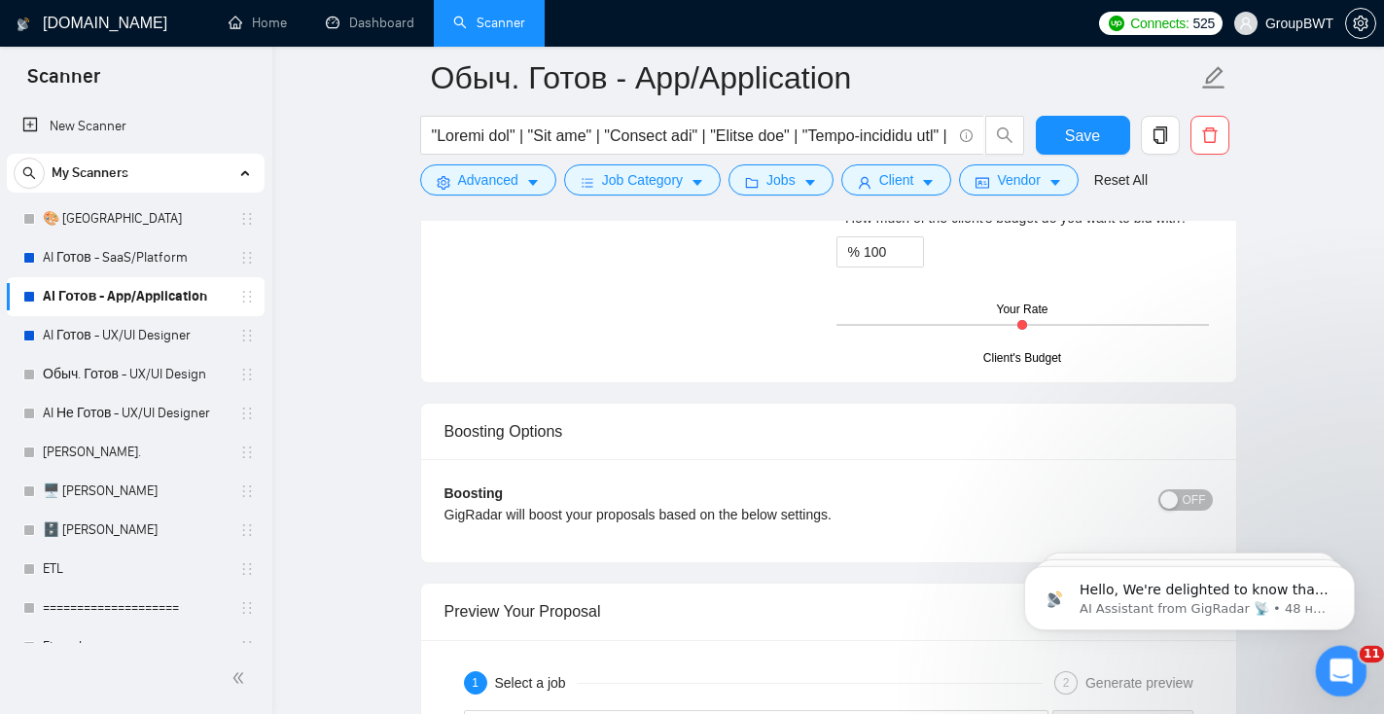
click at [1340, 667] on icon "Открыть службу сообщений Intercom" at bounding box center [1338, 668] width 14 height 16
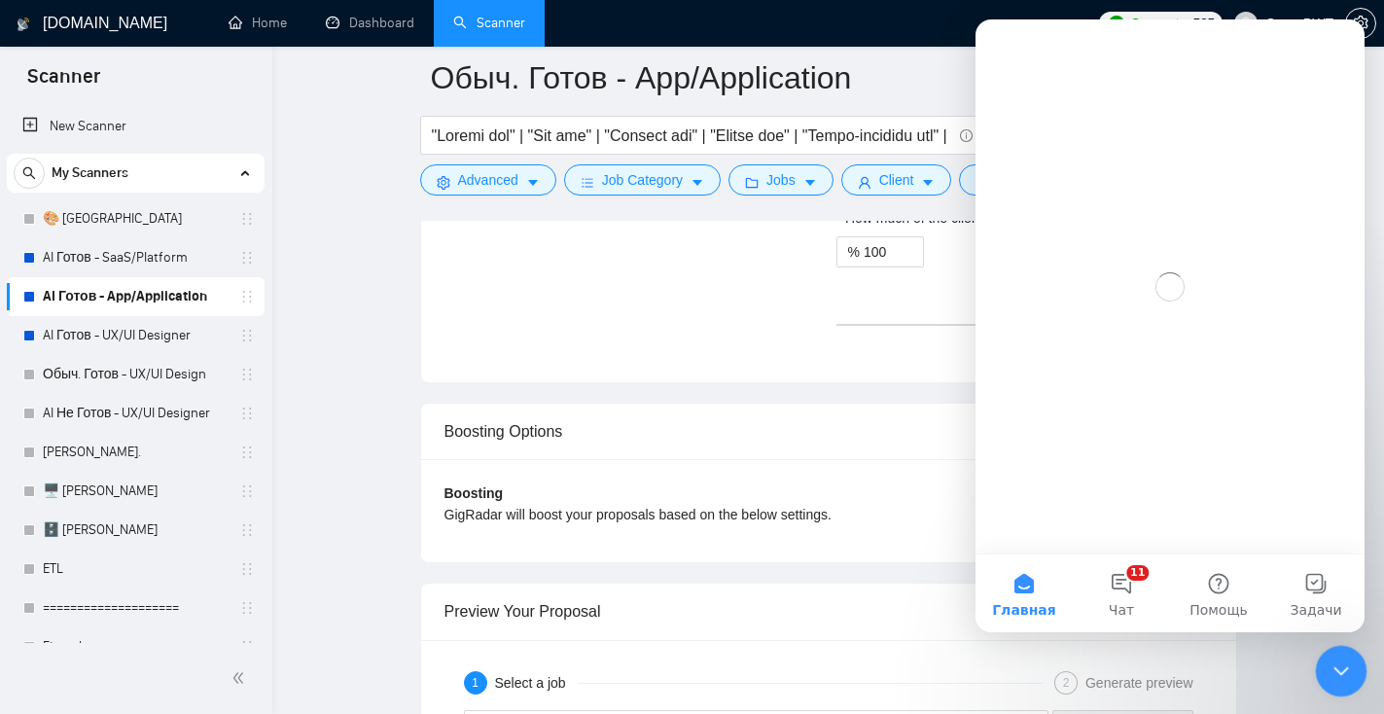
scroll to position [0, 0]
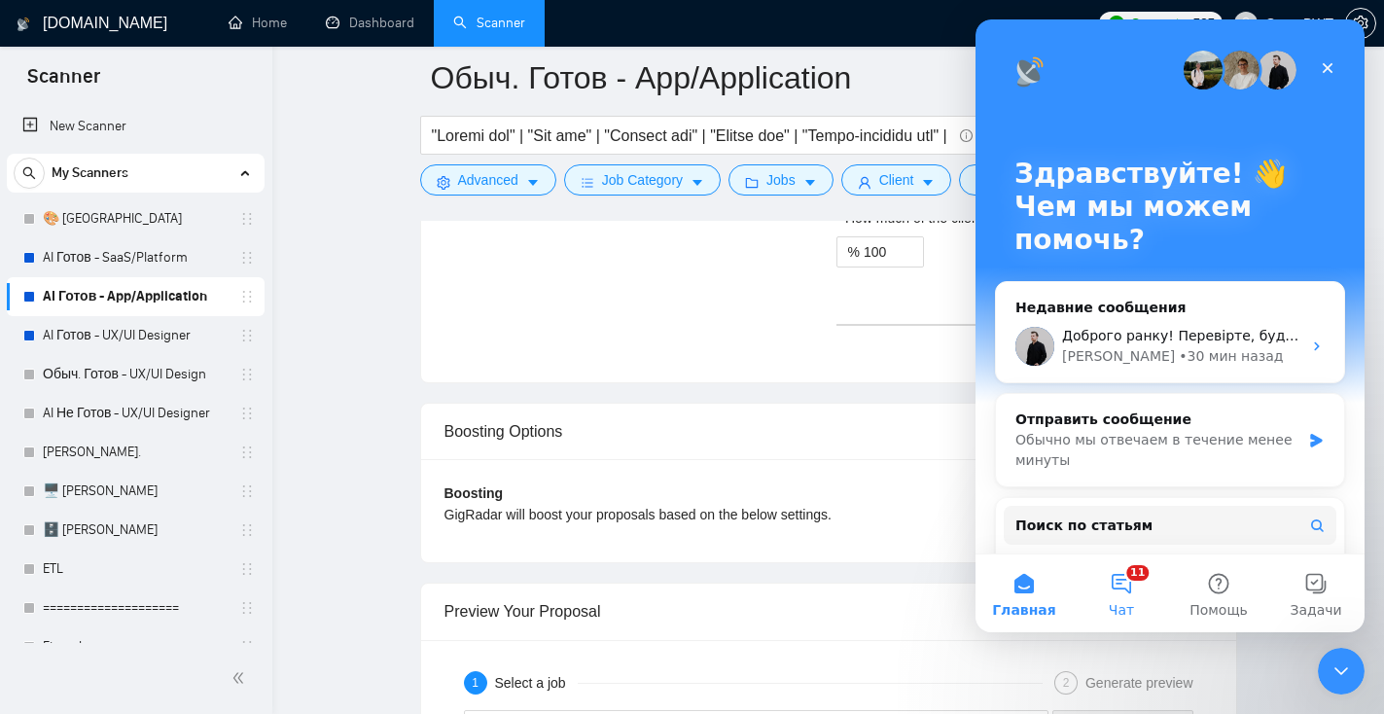
click at [1143, 597] on button "11 Чат" at bounding box center [1121, 593] width 97 height 78
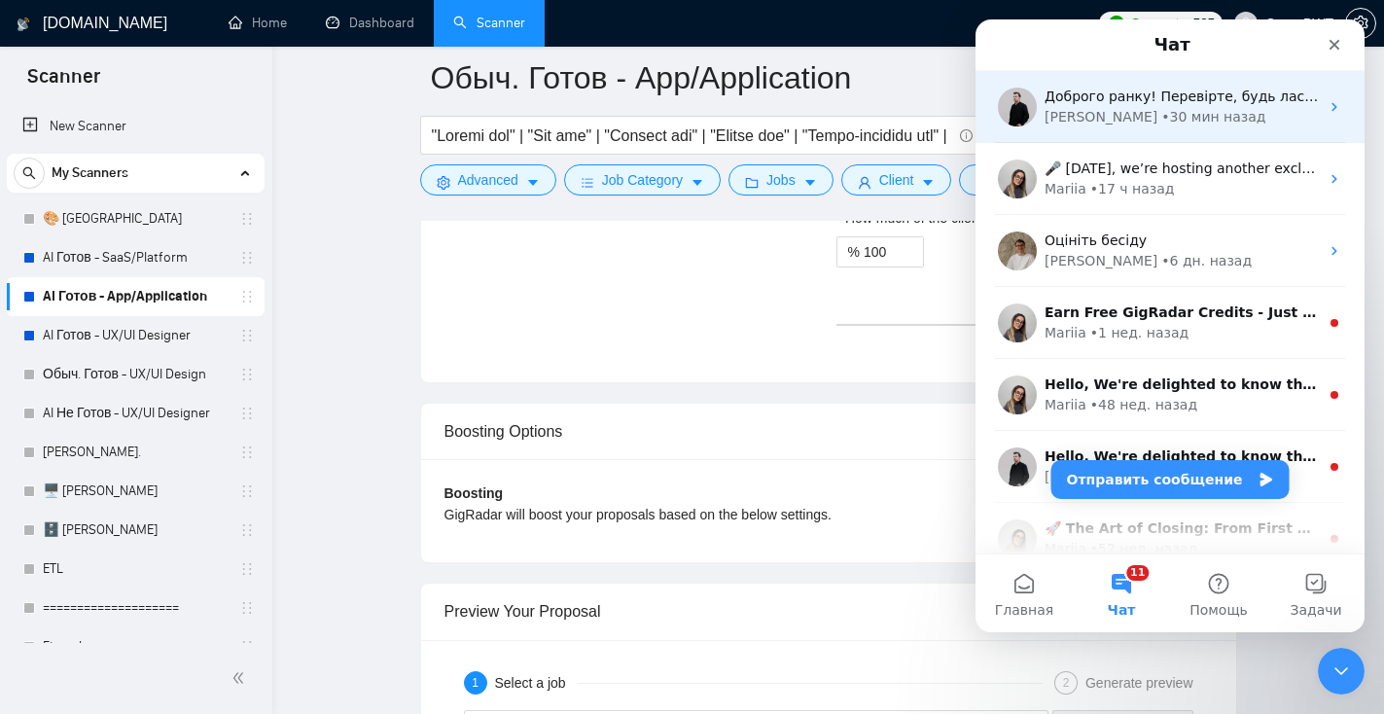
click at [1200, 127] on div "Доброго ранку! Перевірте, будь ласка, чи у вас все наразі працює 🙏 [PERSON_NAME…" at bounding box center [1169, 107] width 389 height 72
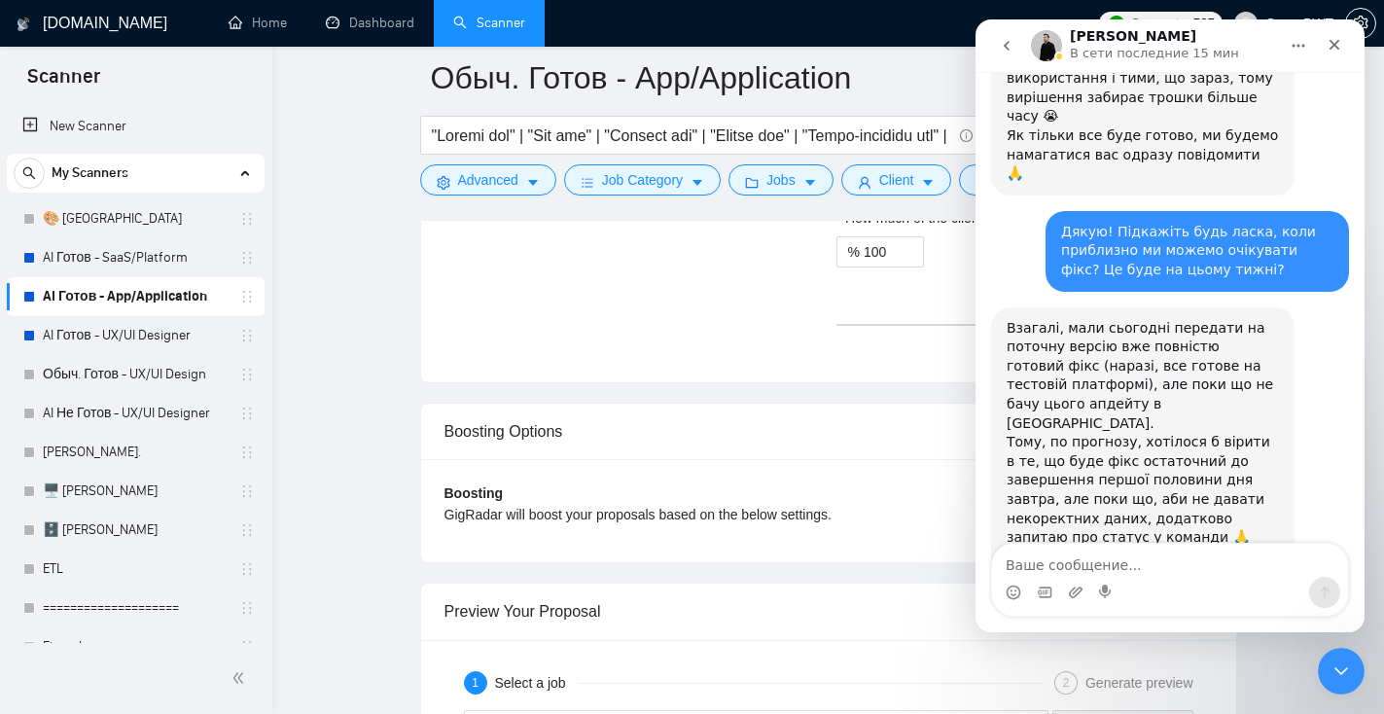
scroll to position [3539, 0]
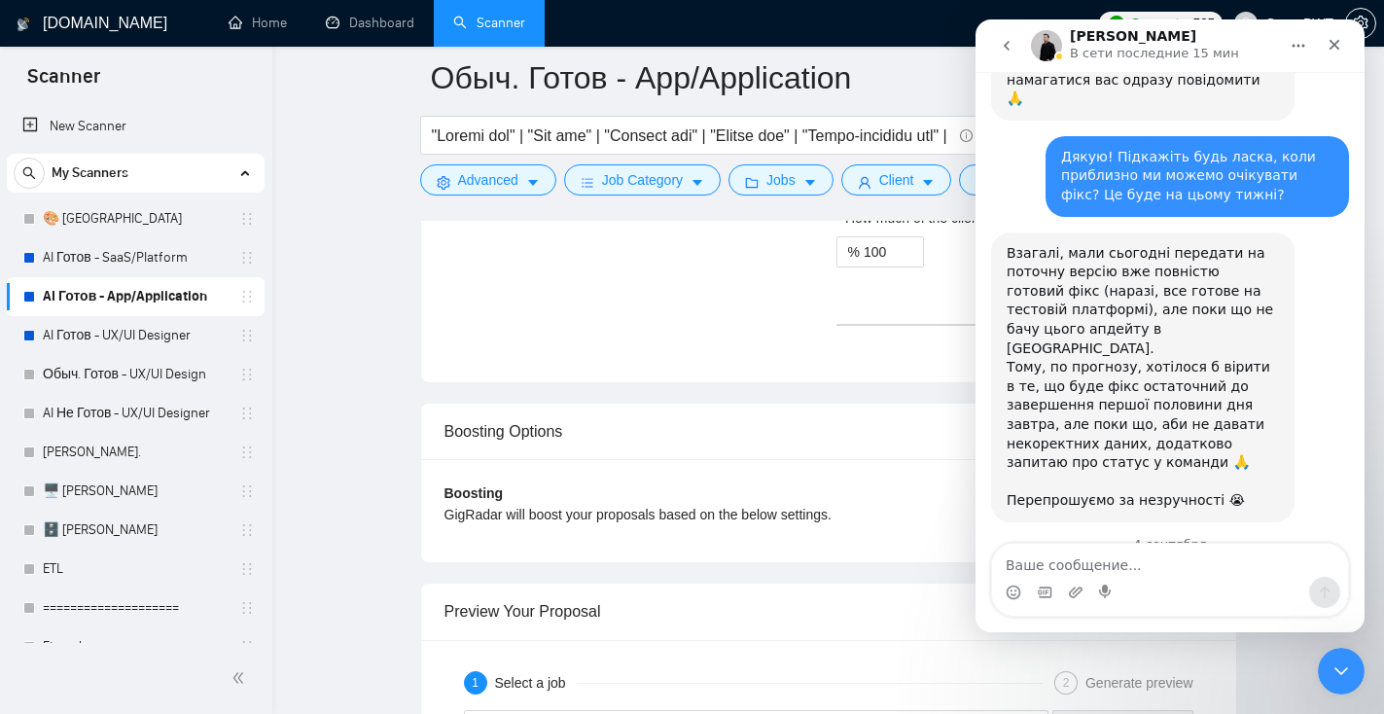
click at [1125, 561] on textarea "Ваше сообщение..." at bounding box center [1170, 560] width 356 height 33
type textarea "Доброго ранку! Все працює, дуже дякую вам!"
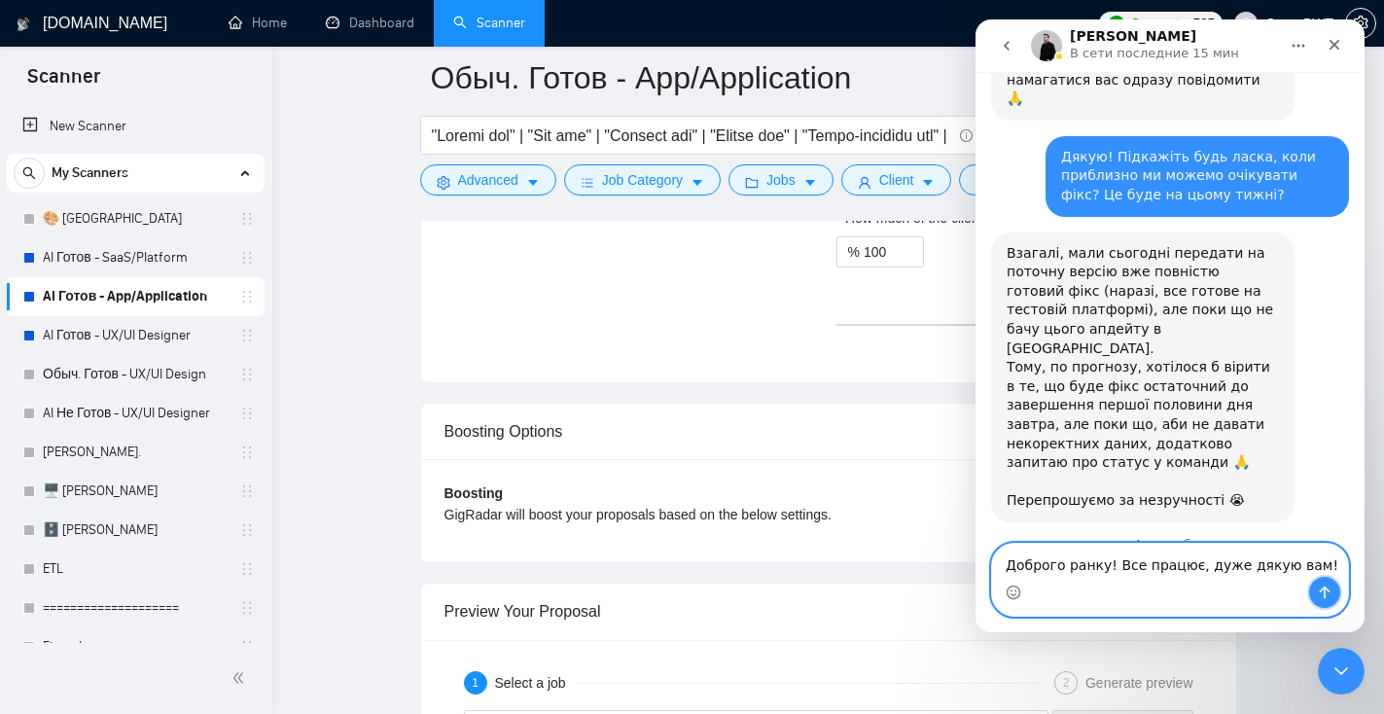
click at [1330, 590] on icon "Отправить сообщение…" at bounding box center [1325, 593] width 16 height 16
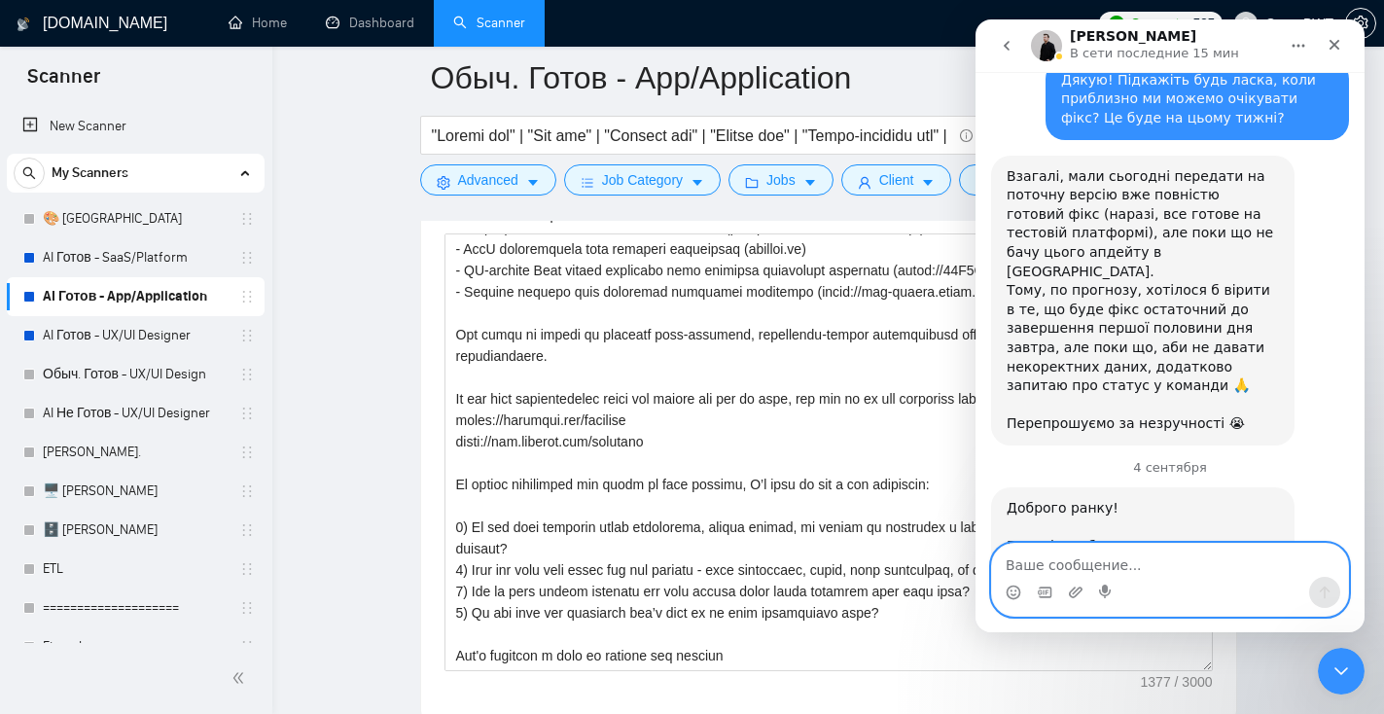
scroll to position [2167, 0]
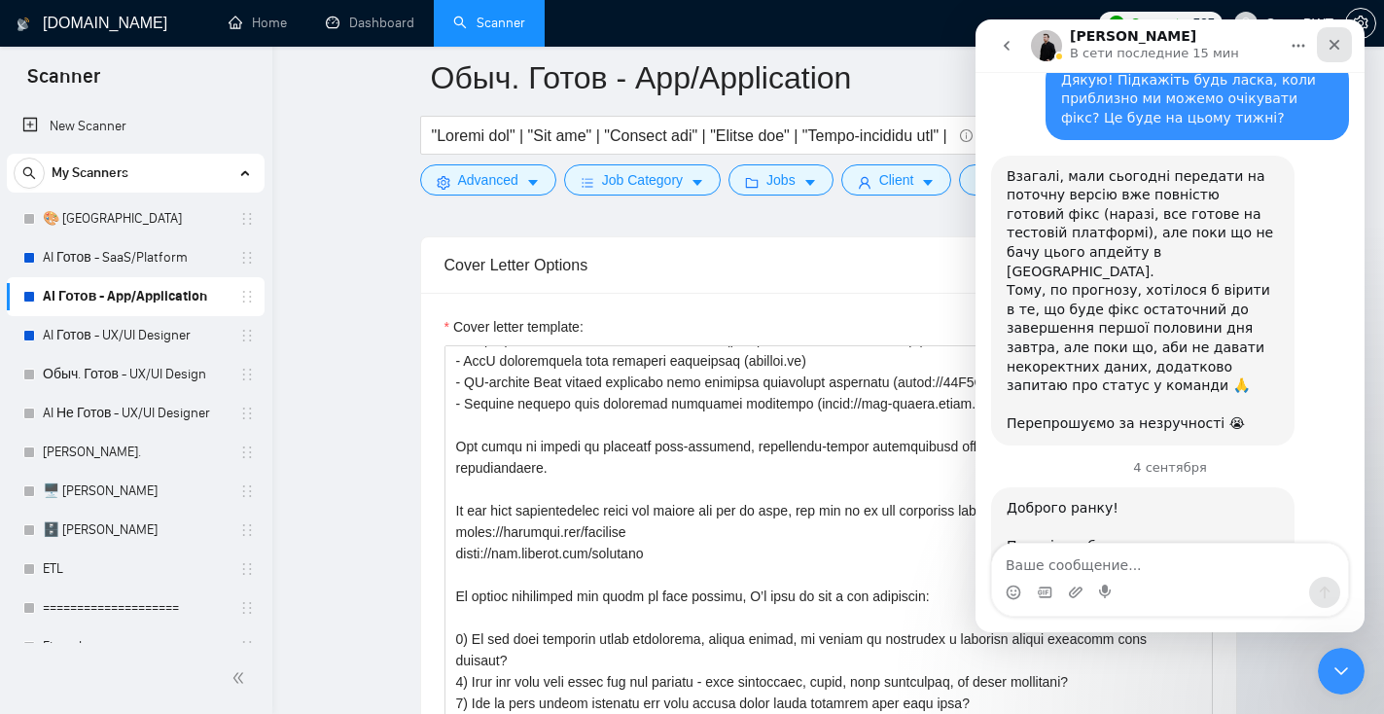
click at [1344, 49] on div "Закрыть" at bounding box center [1334, 44] width 35 height 35
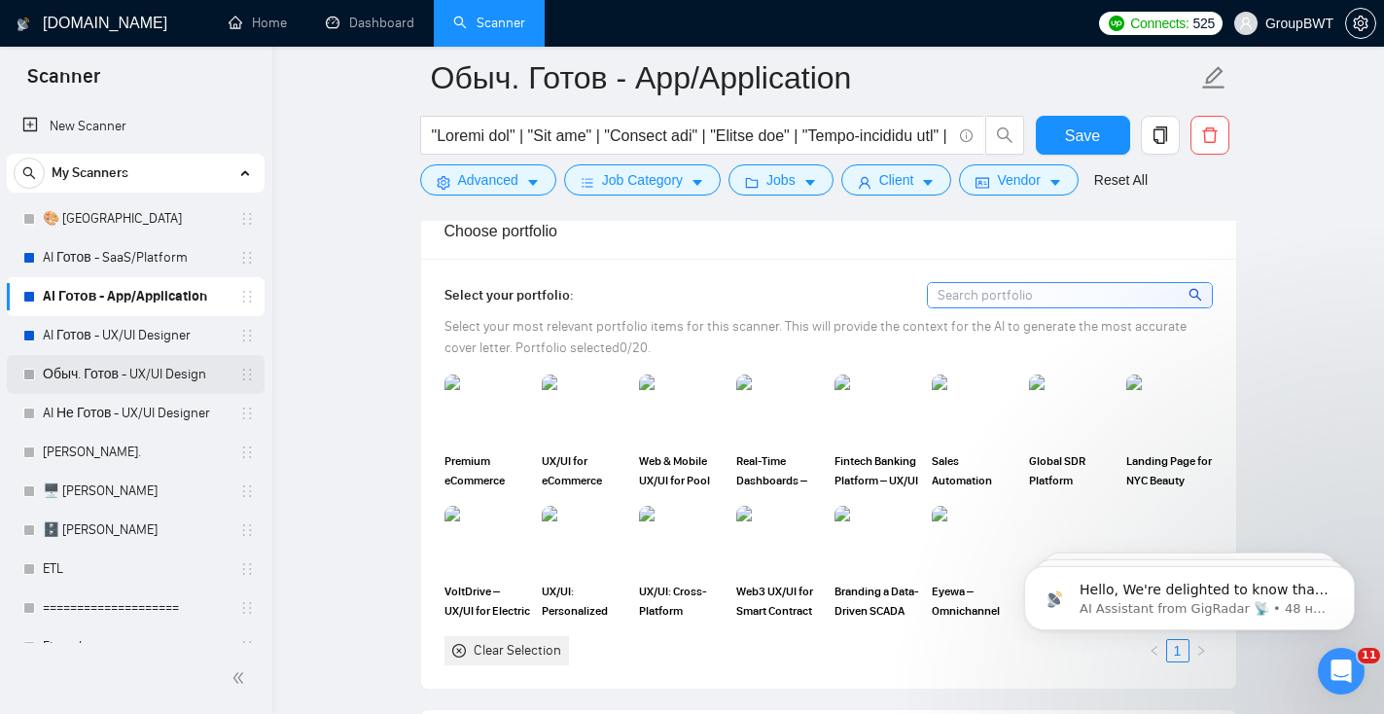
scroll to position [1330, 0]
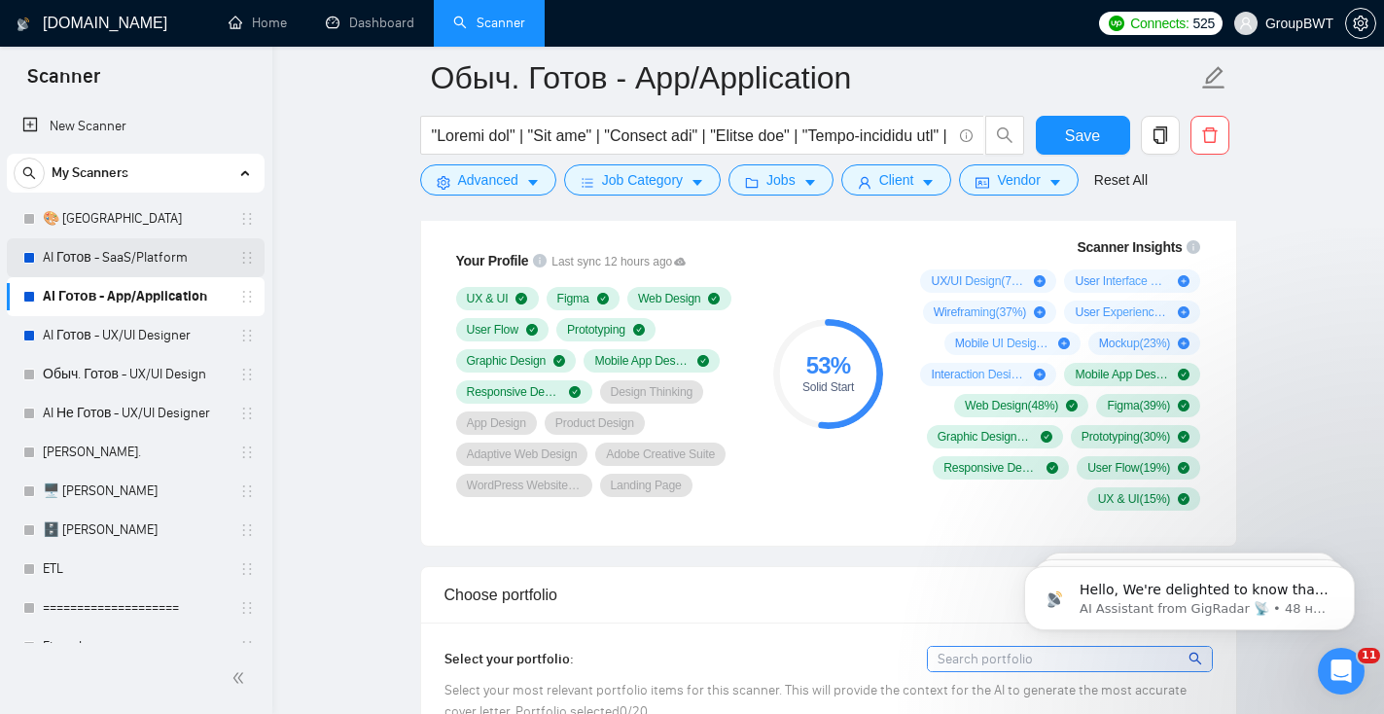
click at [167, 258] on link "AI Готов - SaaS/Platform" at bounding box center [135, 257] width 185 height 39
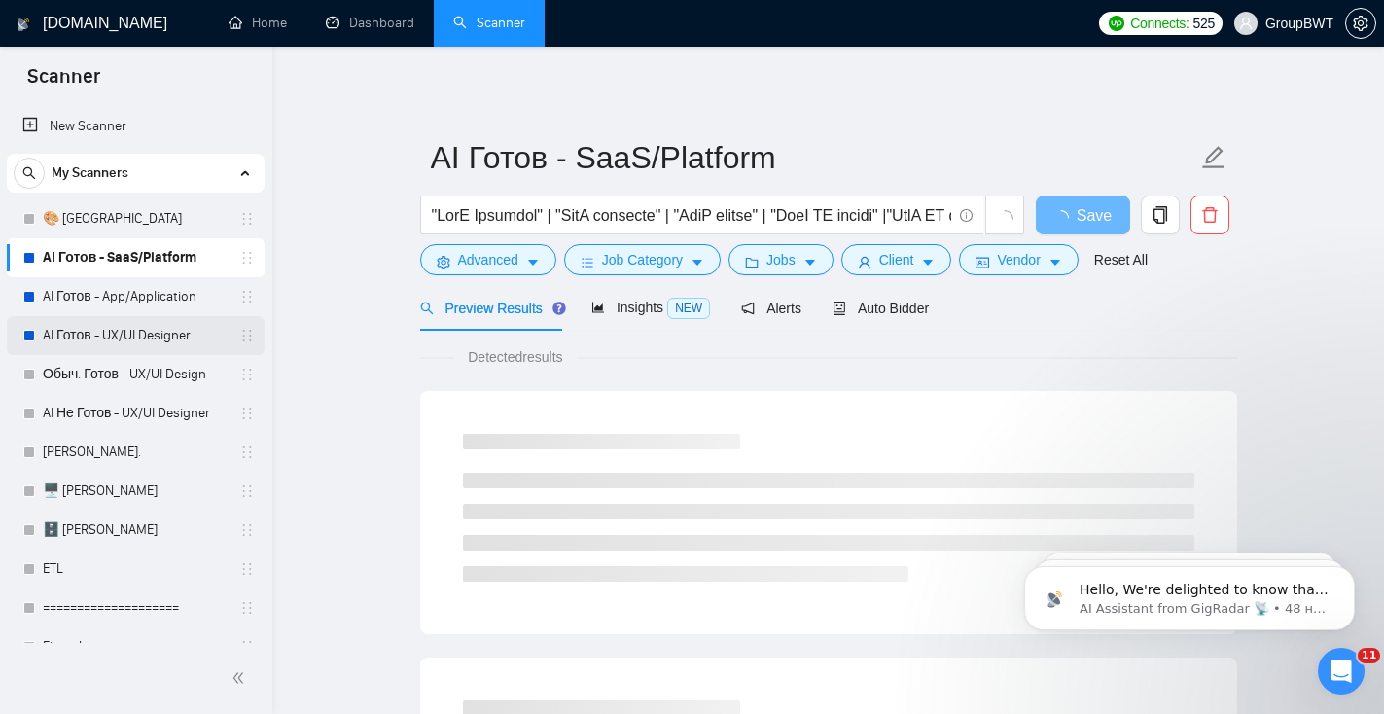
click at [109, 343] on link "AI Готов - UX/UI Designer" at bounding box center [135, 335] width 185 height 39
